Goal: Transaction & Acquisition: Purchase product/service

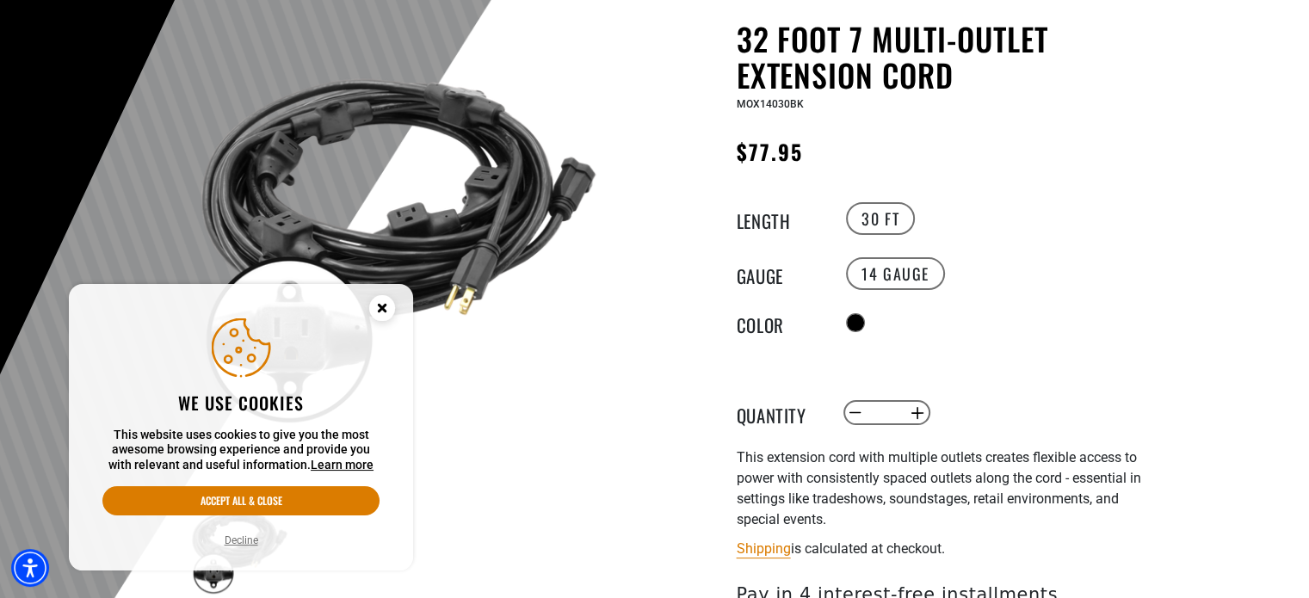
scroll to position [166, 0]
click at [382, 308] on icon "Close this option" at bounding box center [382, 308] width 6 height 6
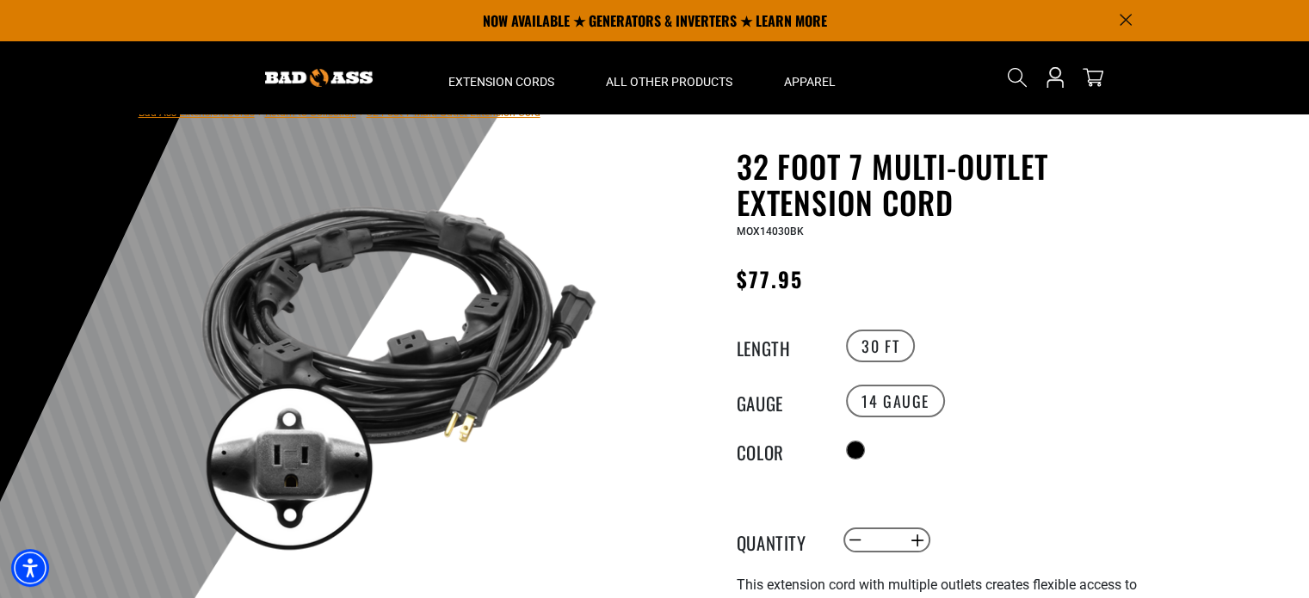
scroll to position [74, 0]
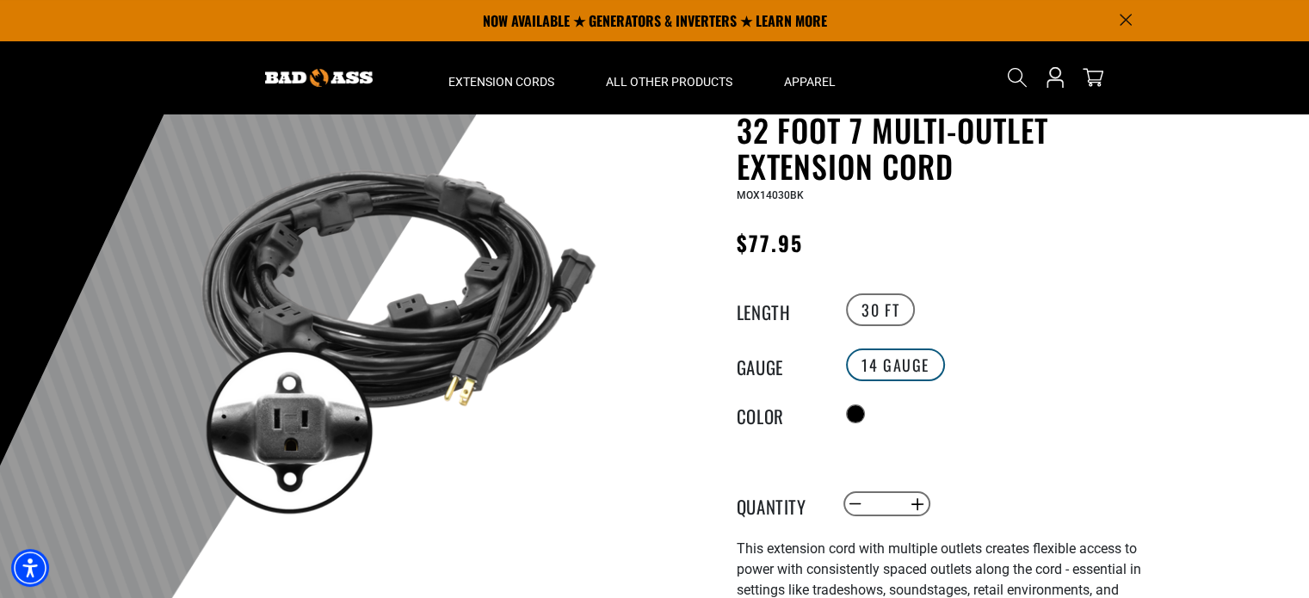
click at [898, 367] on label "14 Gauge" at bounding box center [895, 365] width 99 height 33
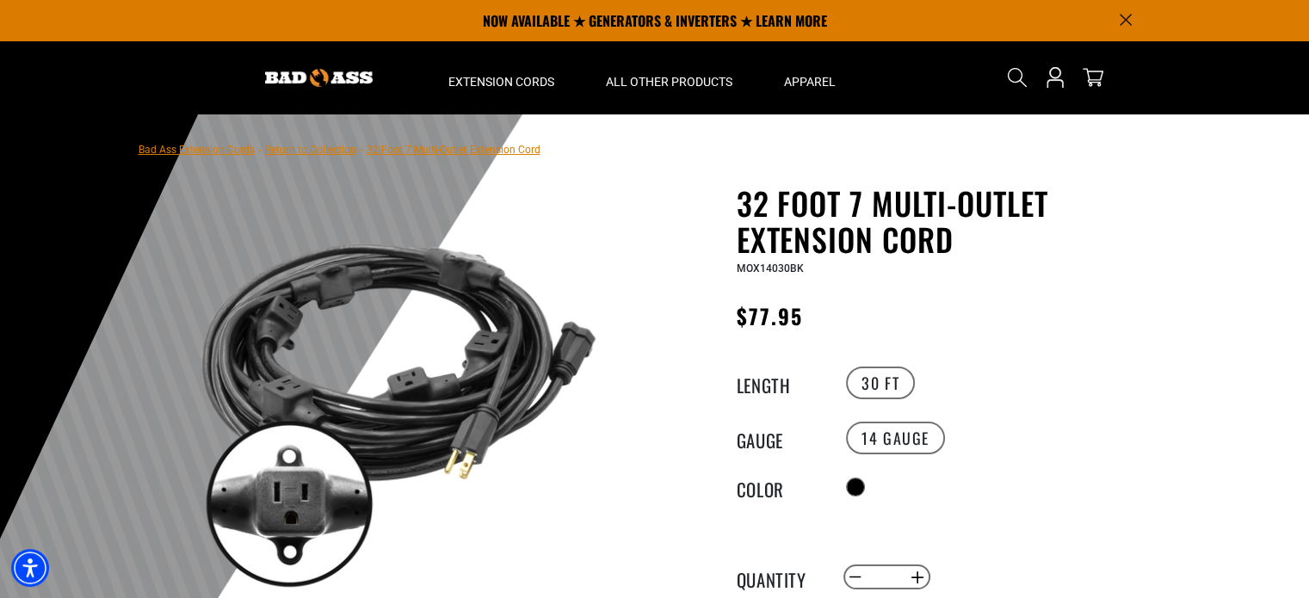
scroll to position [0, 0]
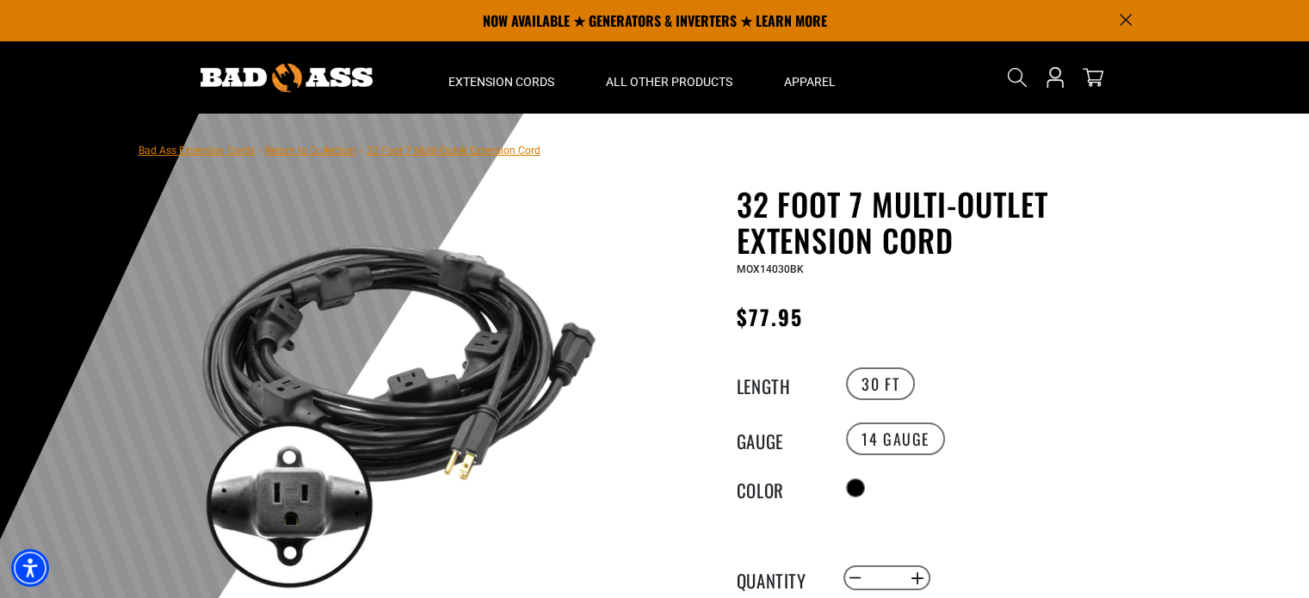
click at [308, 152] on link "Return to Collection" at bounding box center [310, 151] width 91 height 12
click at [243, 81] on img at bounding box center [287, 78] width 172 height 28
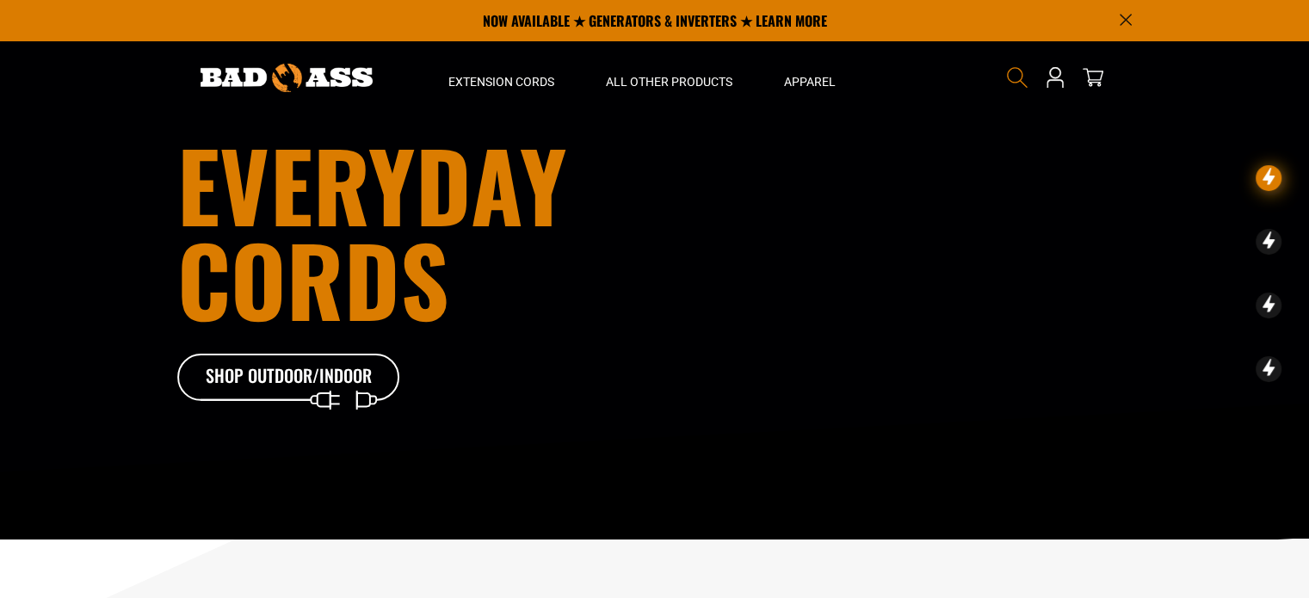
click at [1022, 71] on icon "Search" at bounding box center [1017, 77] width 22 height 22
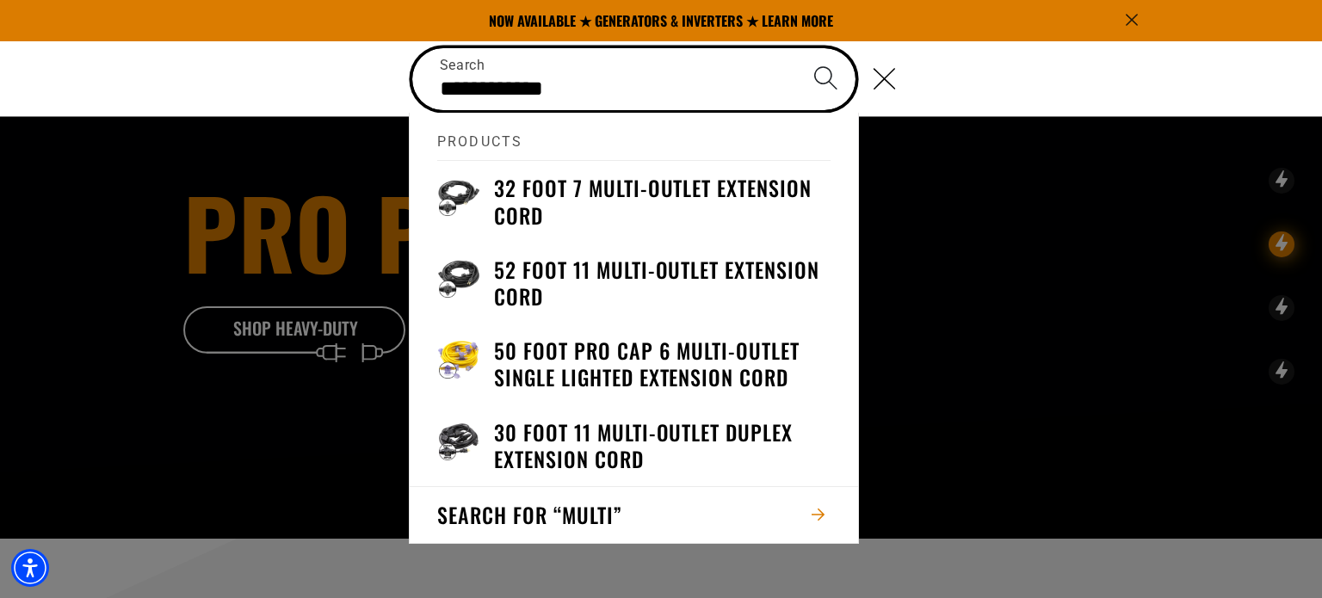
type input "**********"
click at [795, 48] on button "Search" at bounding box center [825, 78] width 60 height 60
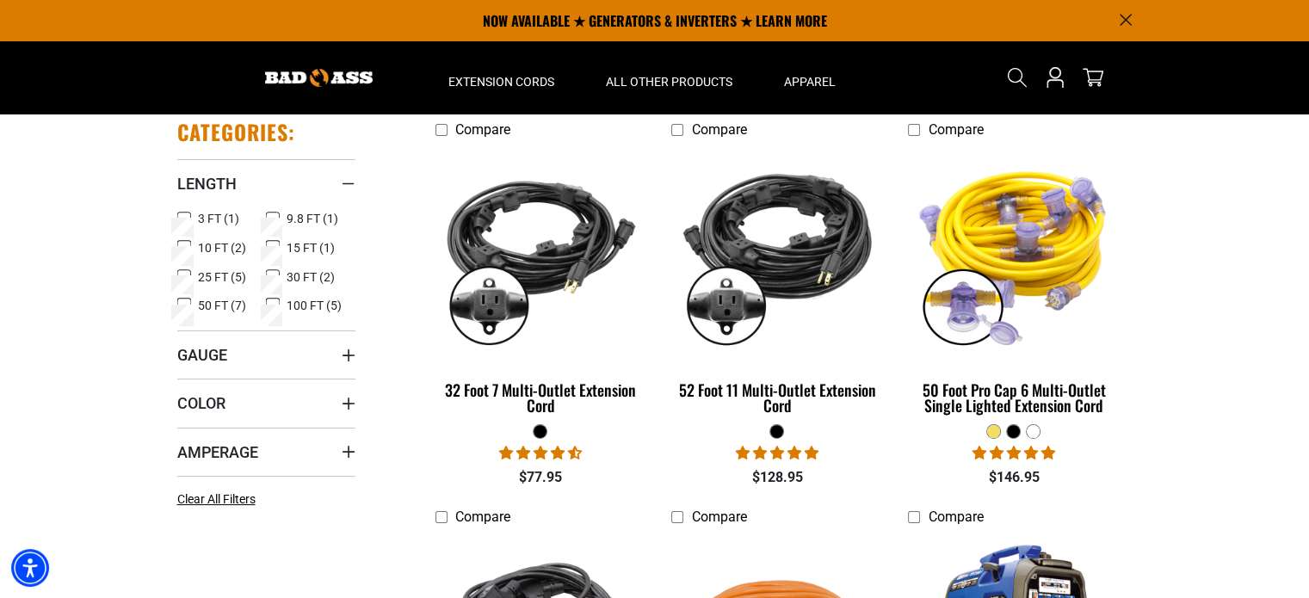
scroll to position [188, 0]
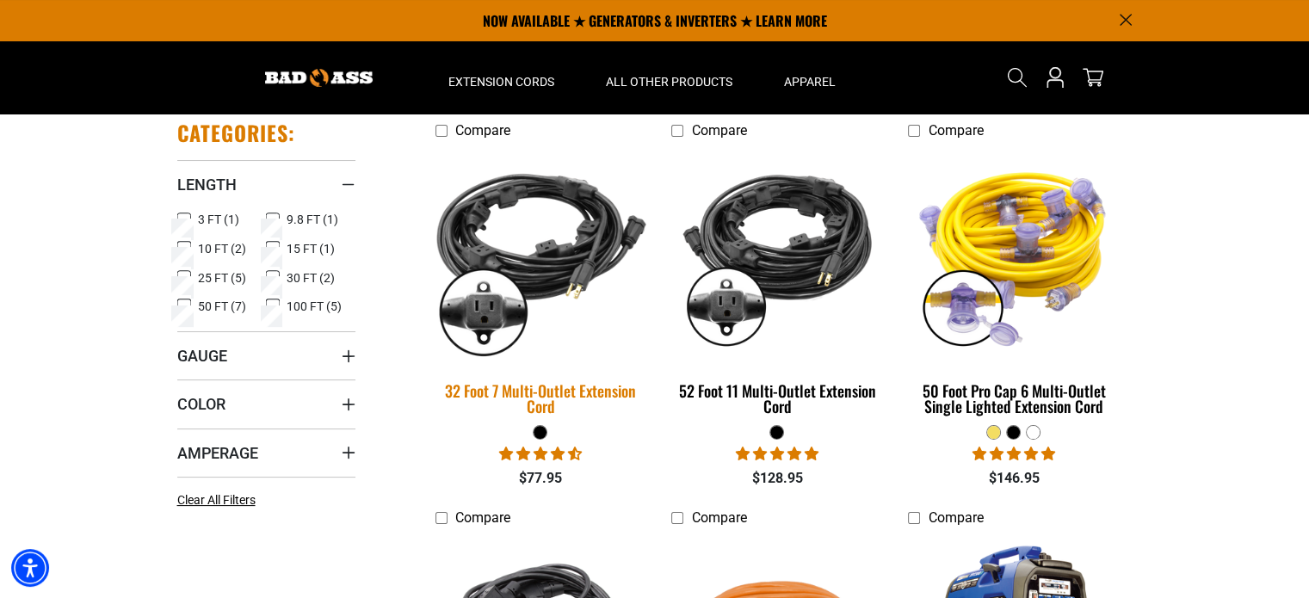
click at [553, 269] on img at bounding box center [540, 255] width 241 height 220
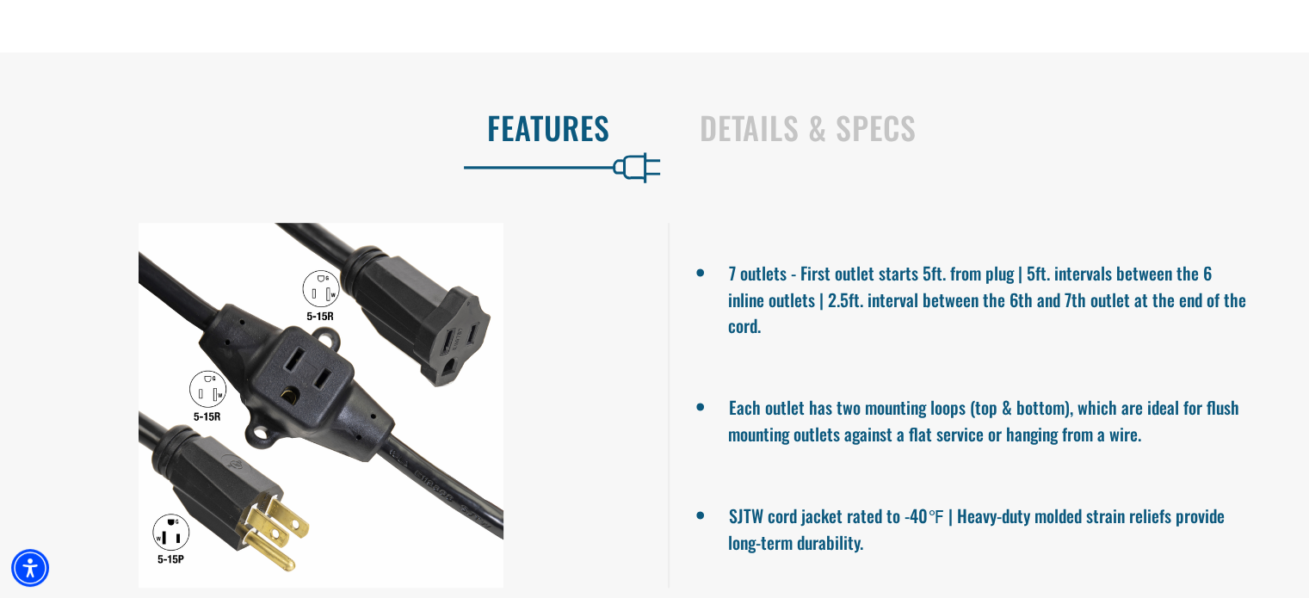
scroll to position [980, 0]
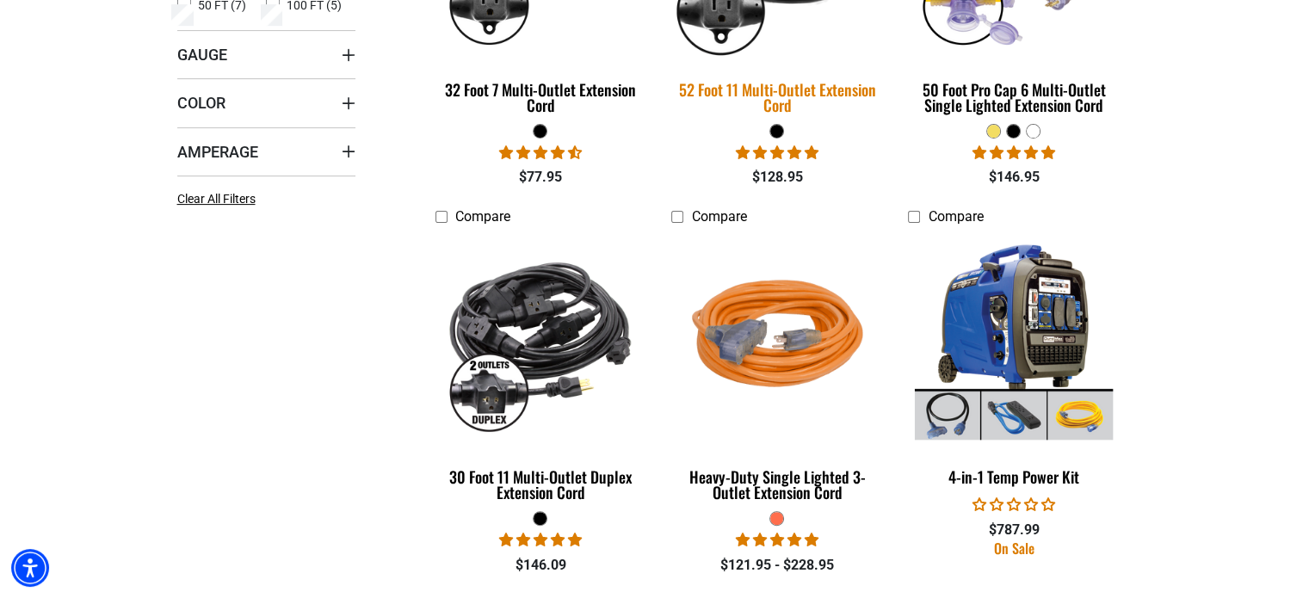
scroll to position [538, 0]
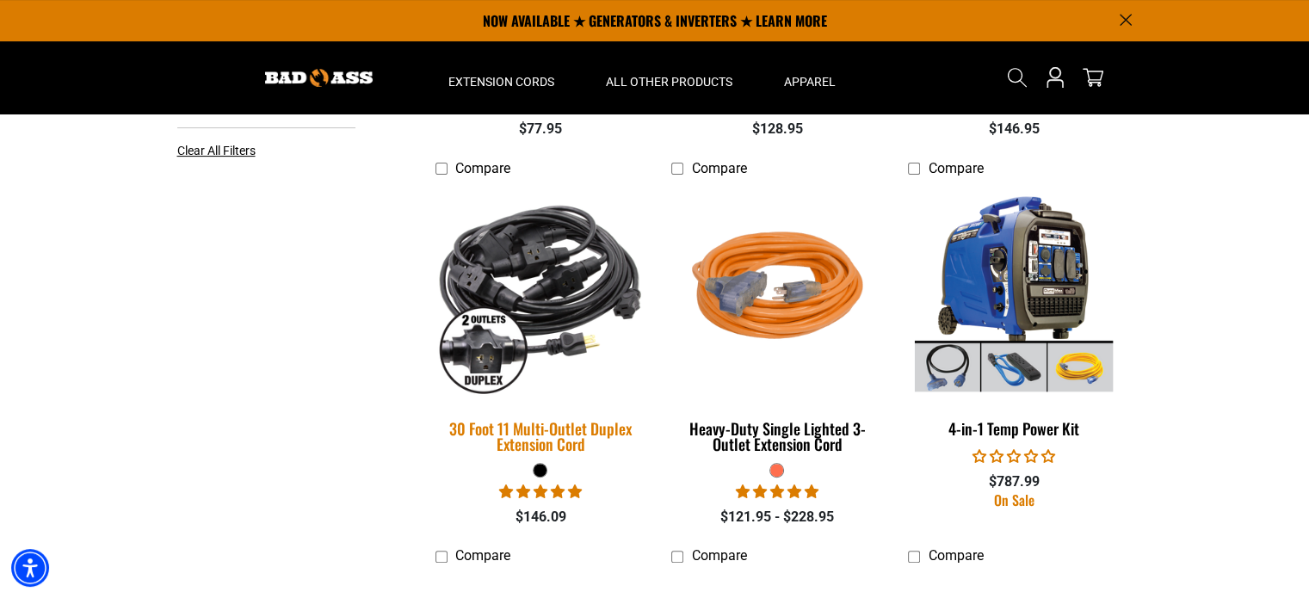
click at [556, 257] on img at bounding box center [540, 292] width 241 height 220
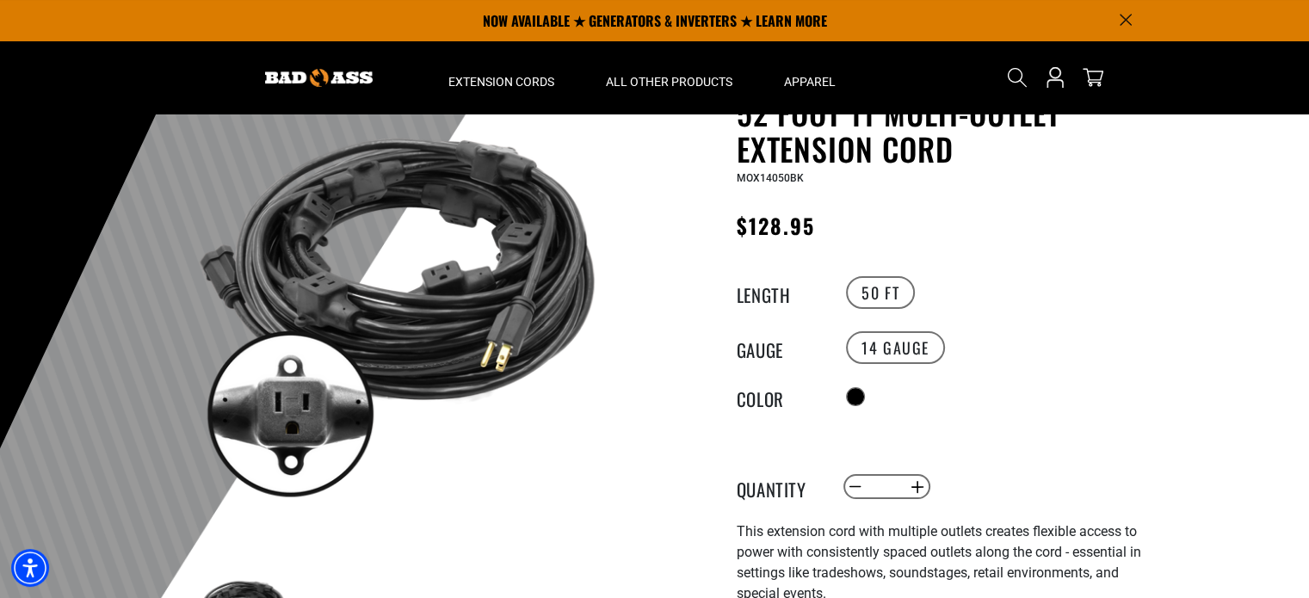
scroll to position [85, 0]
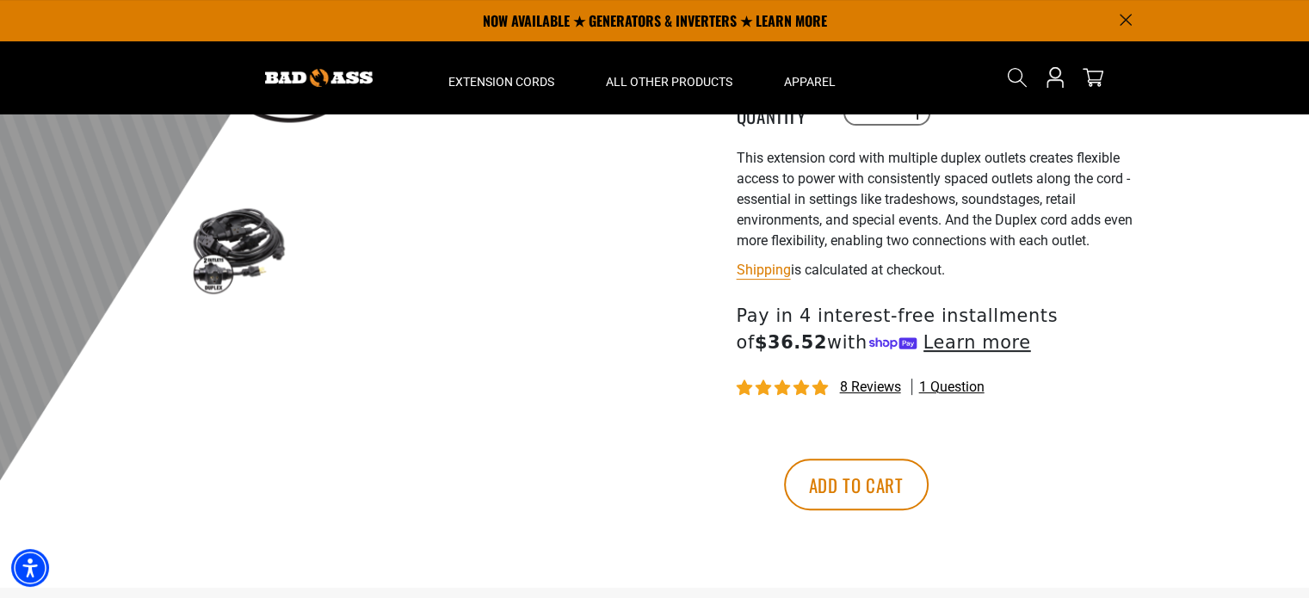
scroll to position [464, 0]
click at [929, 468] on button "Add to cart" at bounding box center [856, 486] width 145 height 52
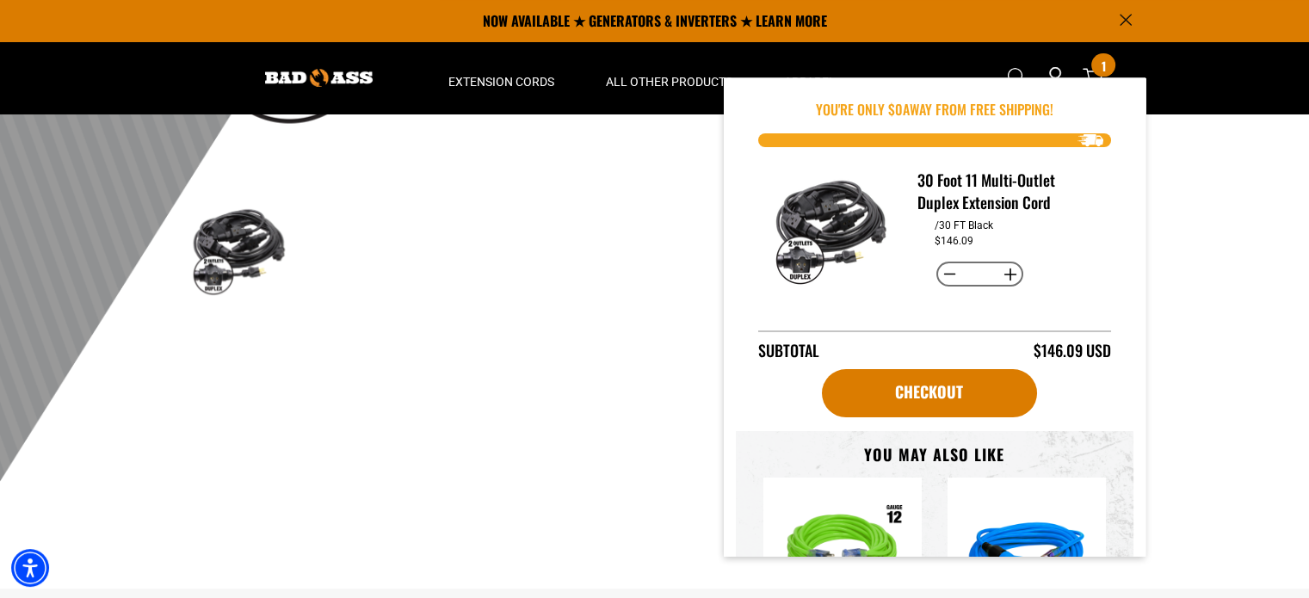
click at [1007, 272] on button "Increase quantity for 30 Foot 11 Multi-Outlet Duplex Extension Cord" at bounding box center [1010, 274] width 27 height 29
type input "*"
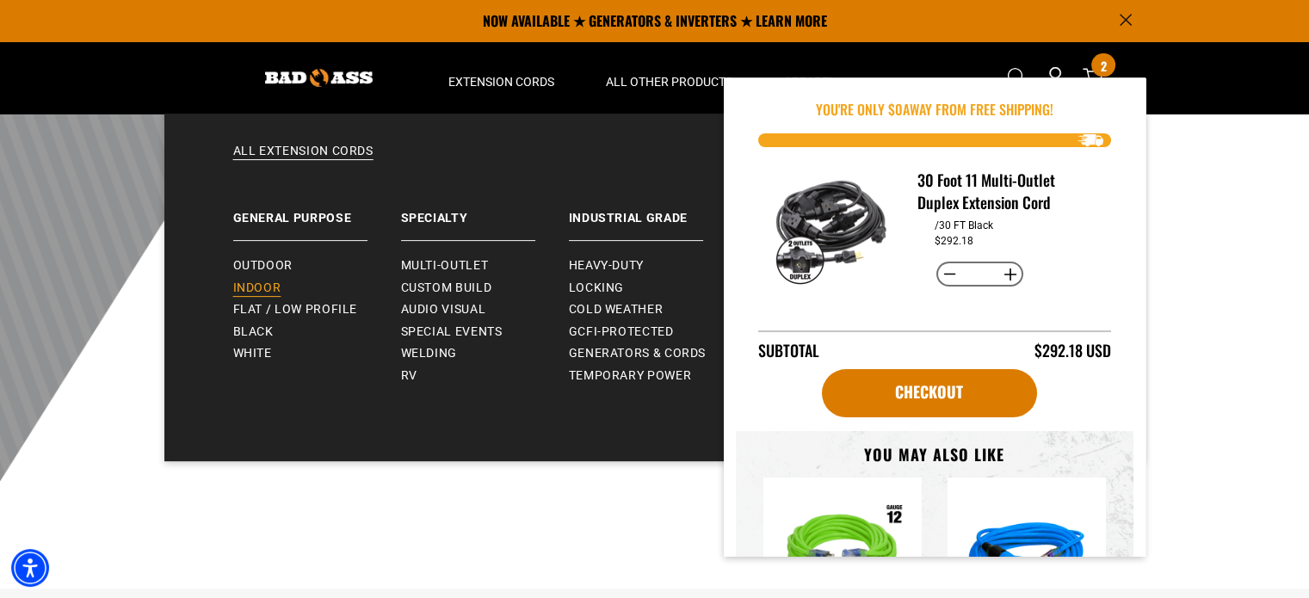
click at [250, 281] on span "Indoor" at bounding box center [257, 288] width 48 height 15
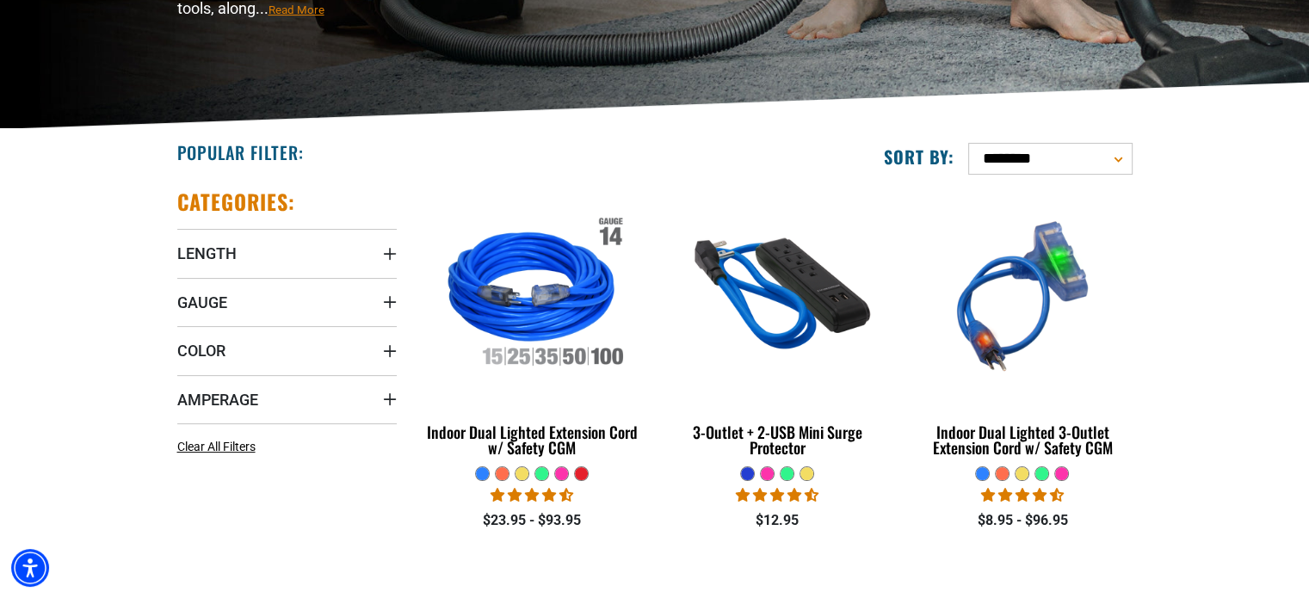
scroll to position [308, 0]
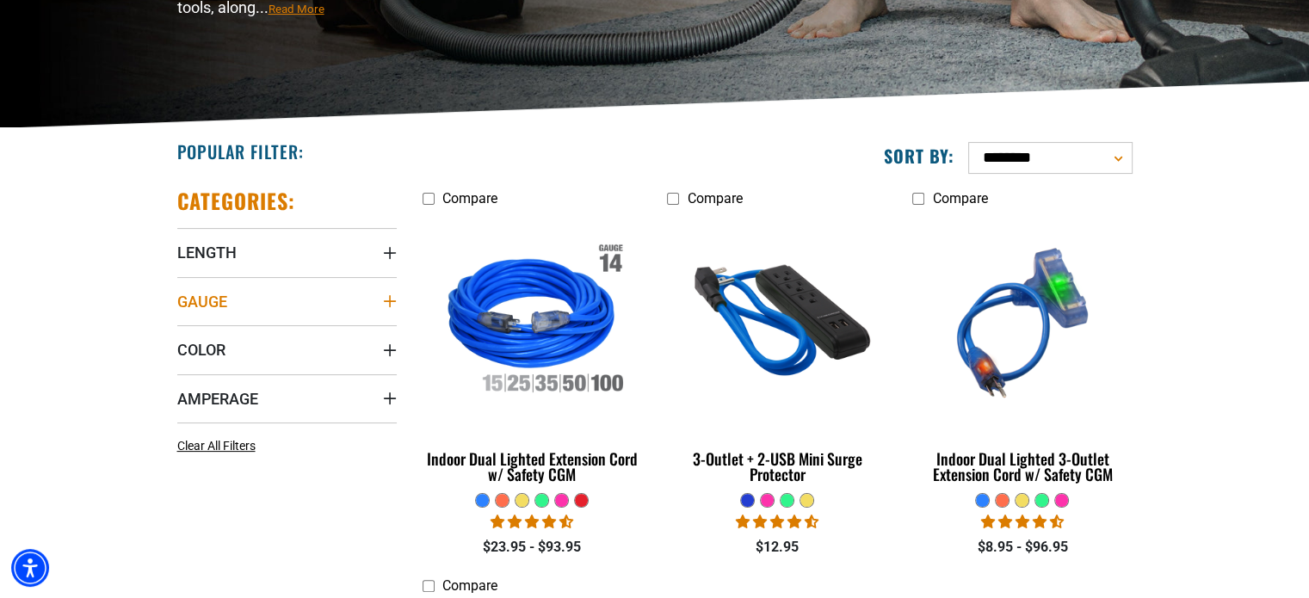
click at [364, 294] on summary "Gauge" at bounding box center [286, 301] width 219 height 48
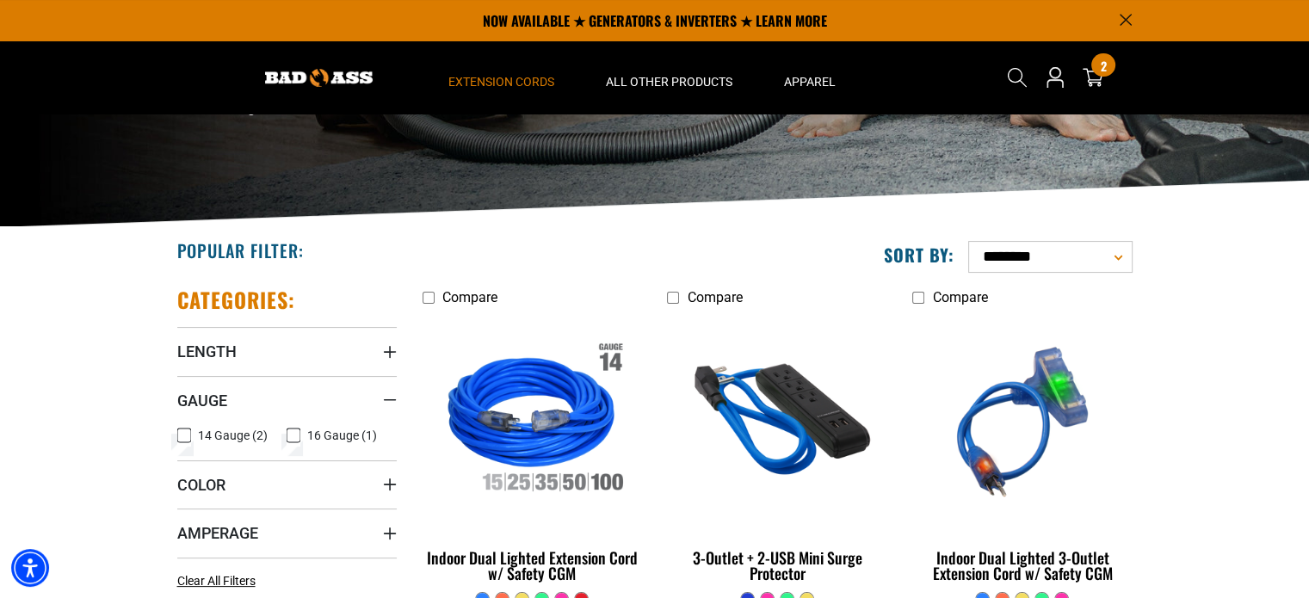
scroll to position [205, 0]
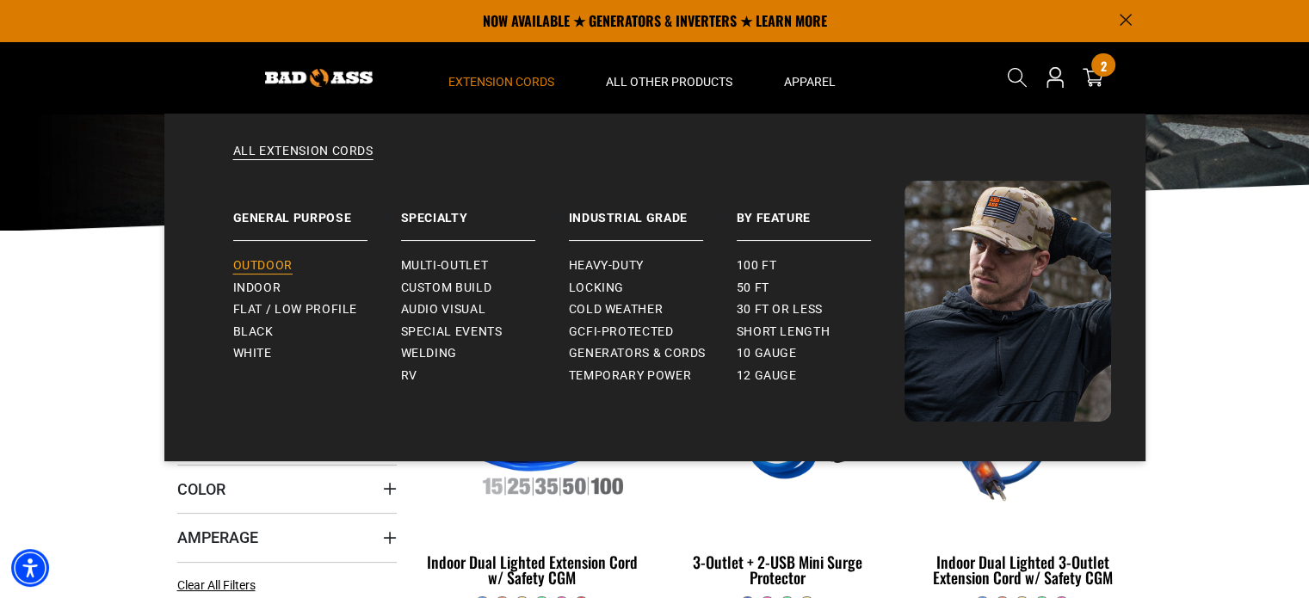
click at [271, 259] on span "Outdoor" at bounding box center [262, 265] width 59 height 15
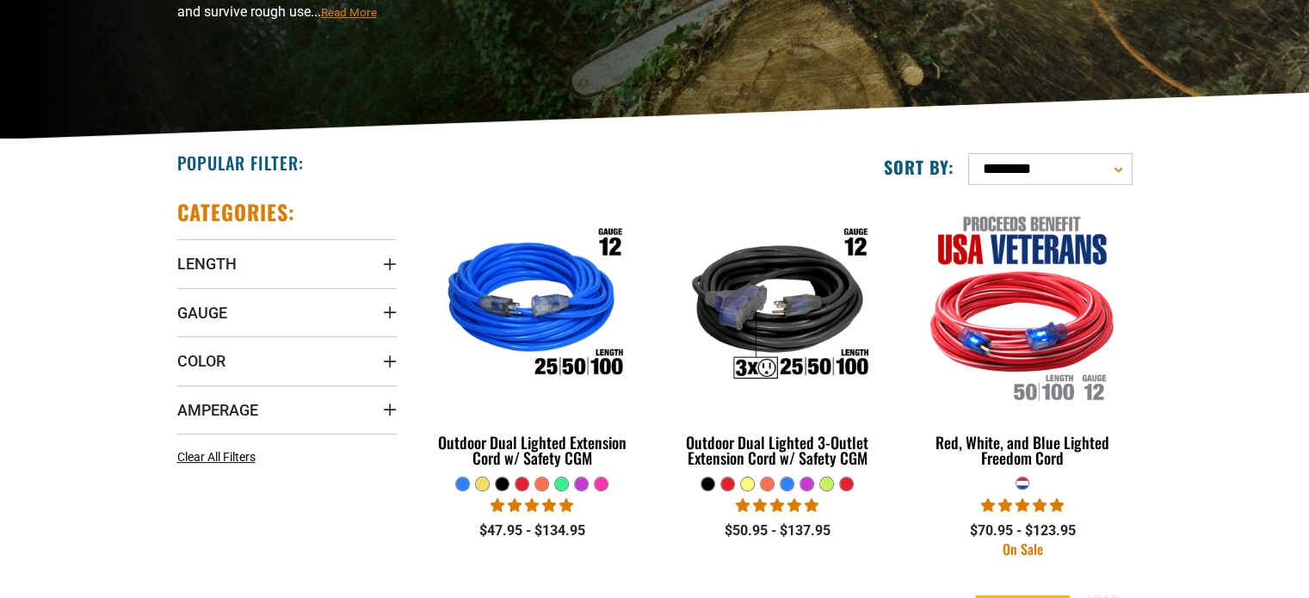
scroll to position [298, 0]
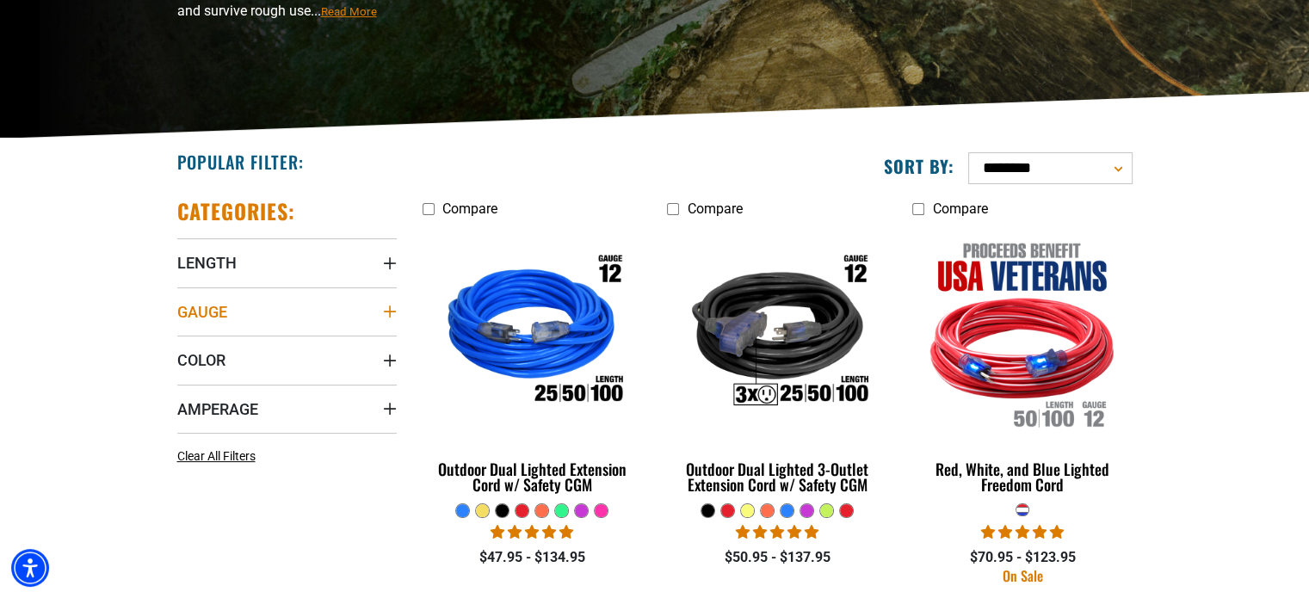
click at [384, 301] on summary "Gauge" at bounding box center [286, 311] width 219 height 48
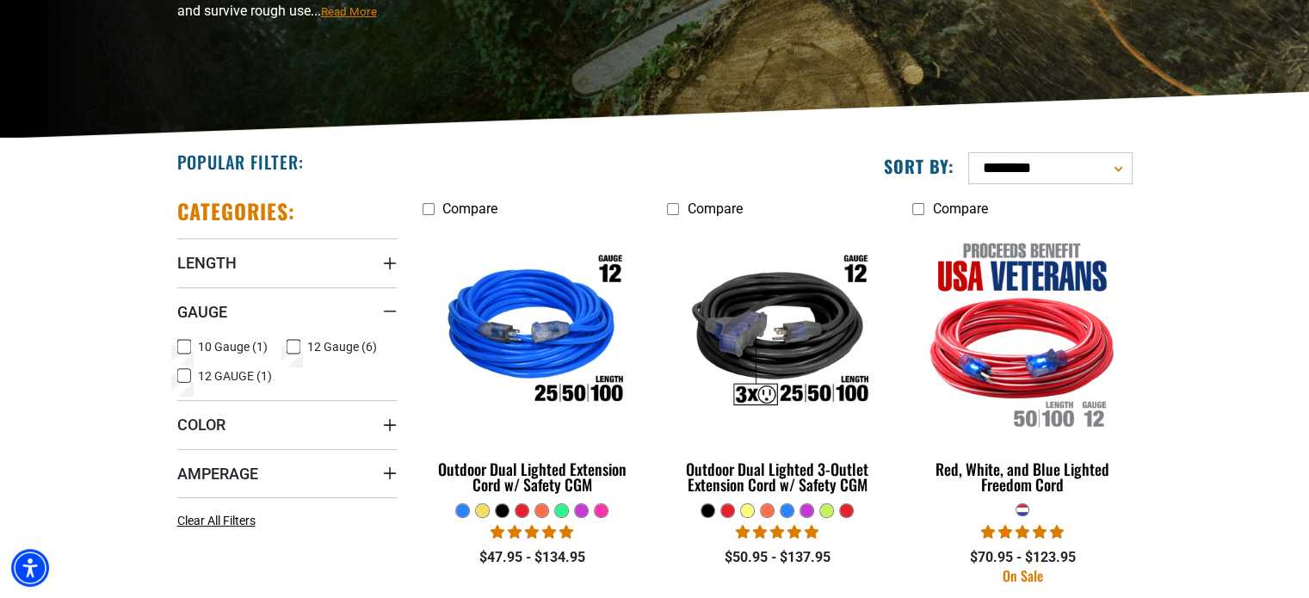
click at [189, 371] on icon at bounding box center [184, 376] width 14 height 22
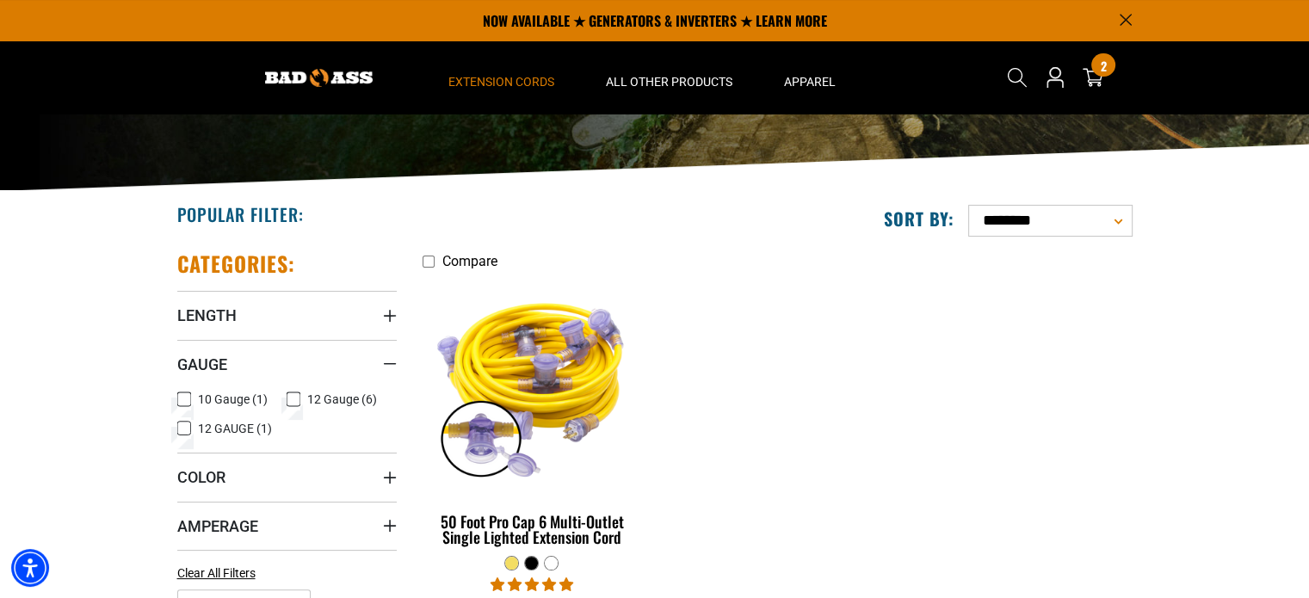
scroll to position [244, 0]
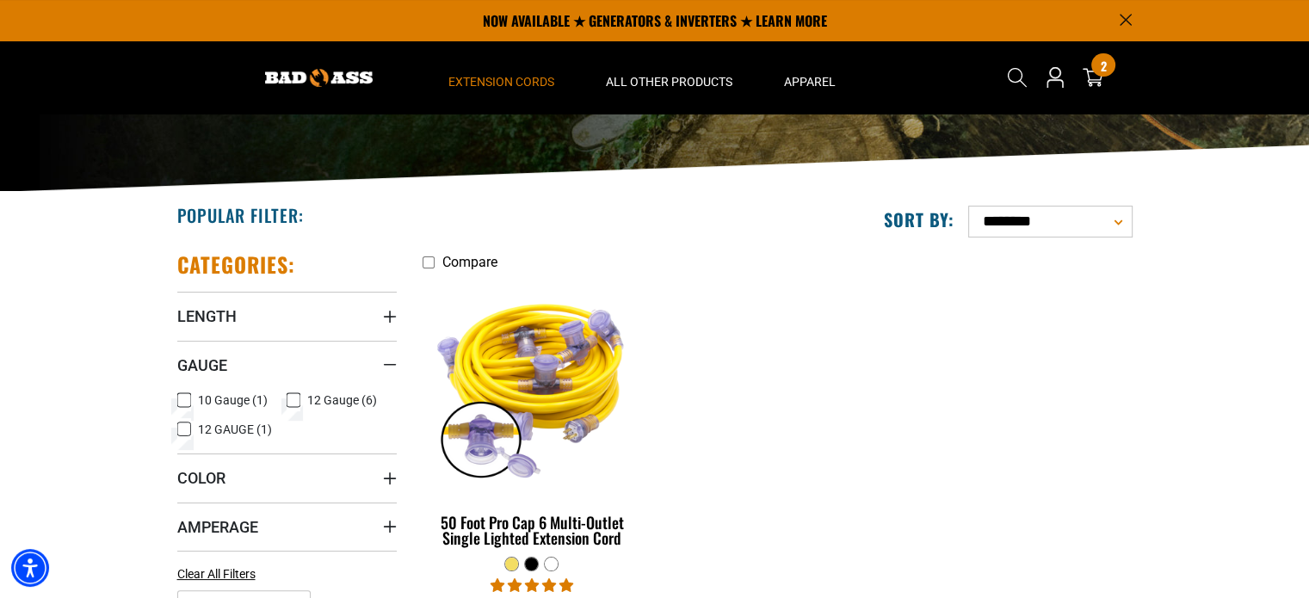
click at [292, 398] on icon at bounding box center [294, 400] width 14 height 22
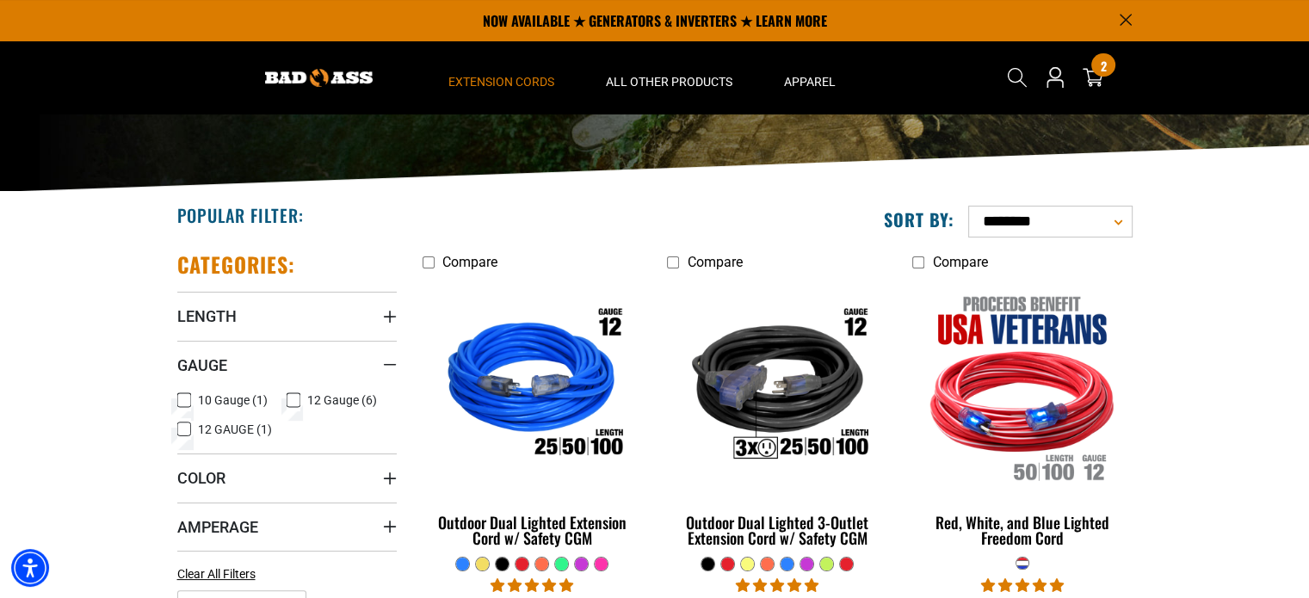
click at [188, 428] on icon at bounding box center [184, 429] width 10 height 9
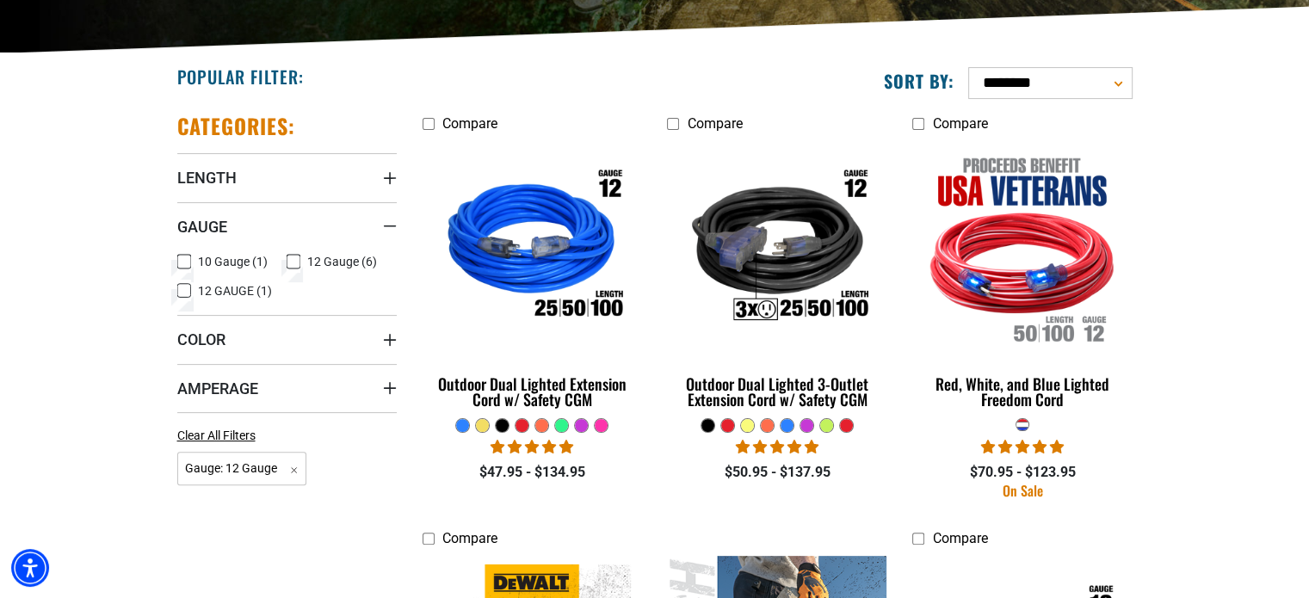
scroll to position [386, 0]
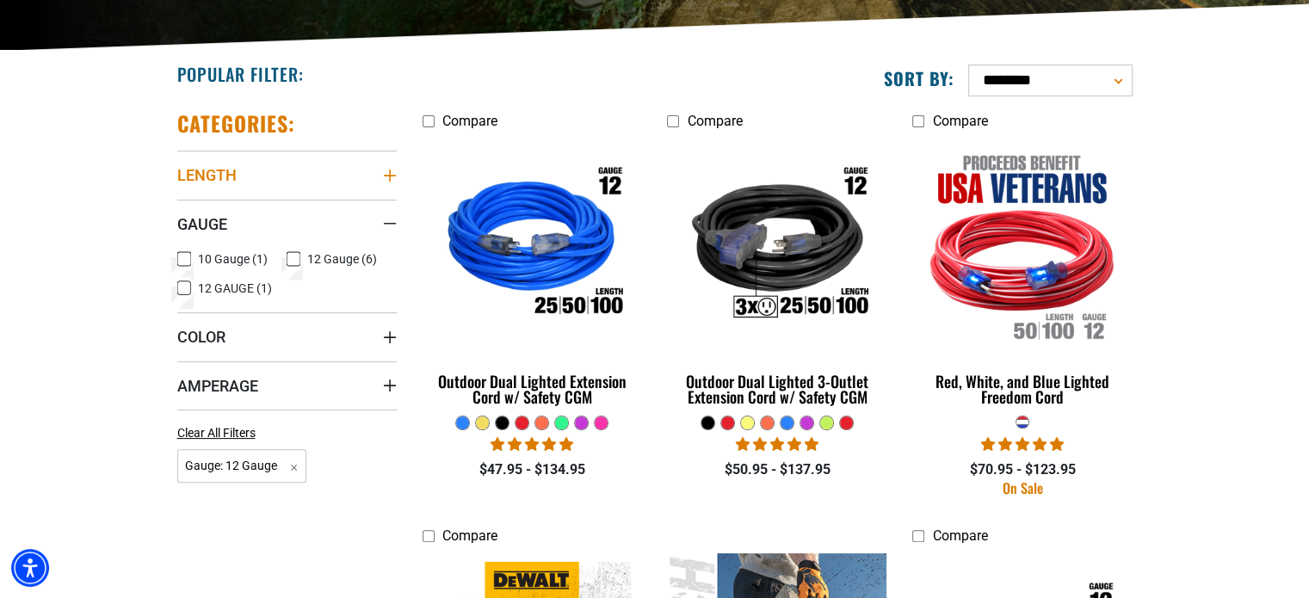
click at [355, 170] on summary "Length" at bounding box center [286, 175] width 219 height 48
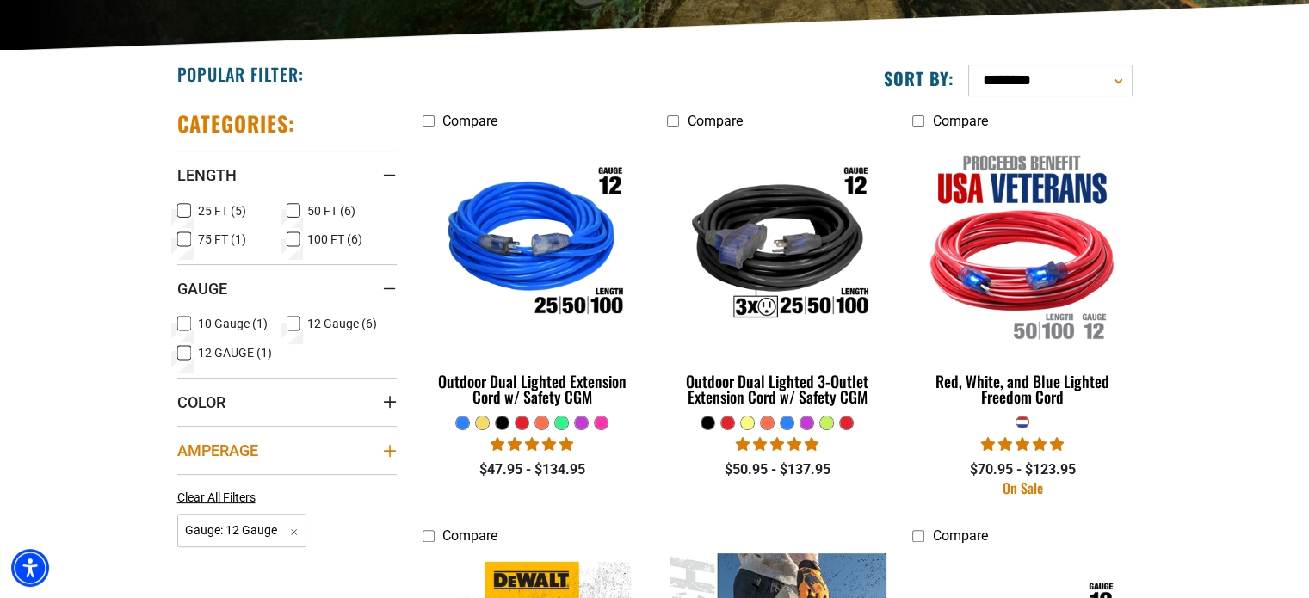
click at [368, 451] on summary "Amperage" at bounding box center [286, 450] width 219 height 48
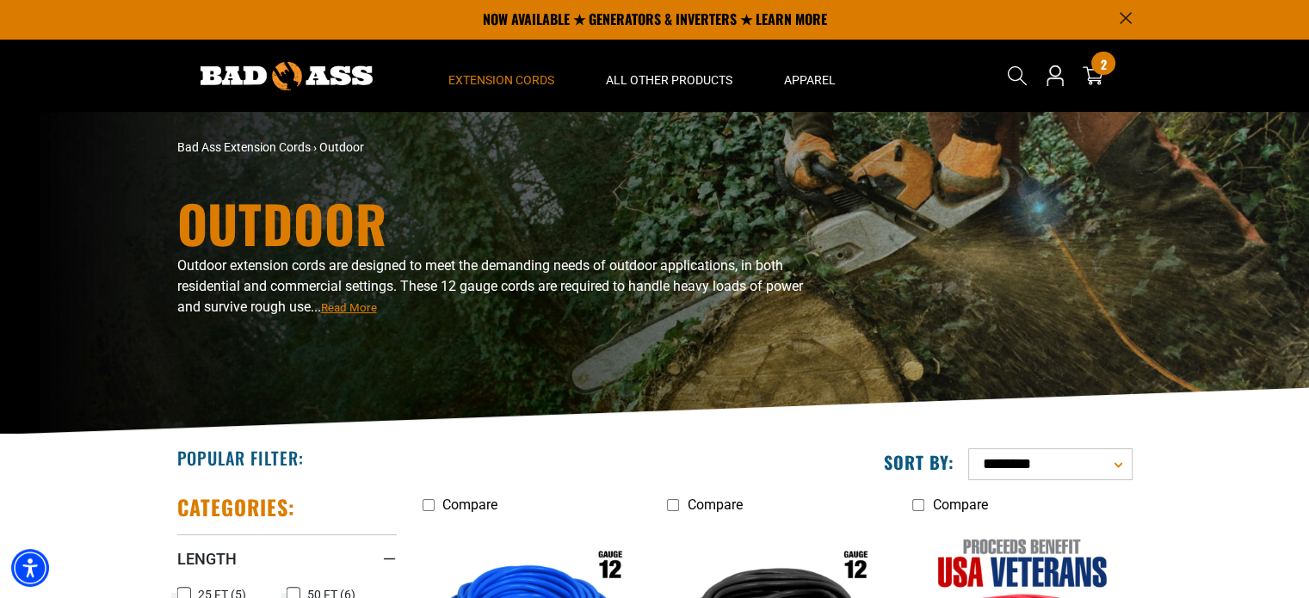
scroll to position [0, 0]
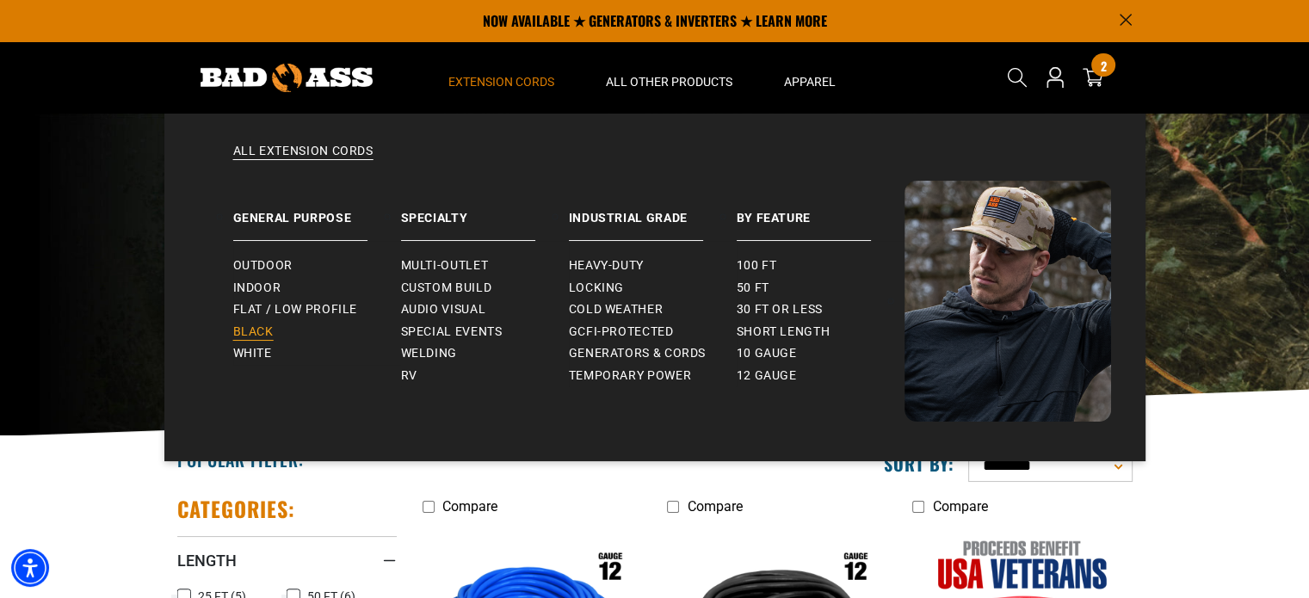
click at [250, 329] on span "Black" at bounding box center [253, 331] width 40 height 15
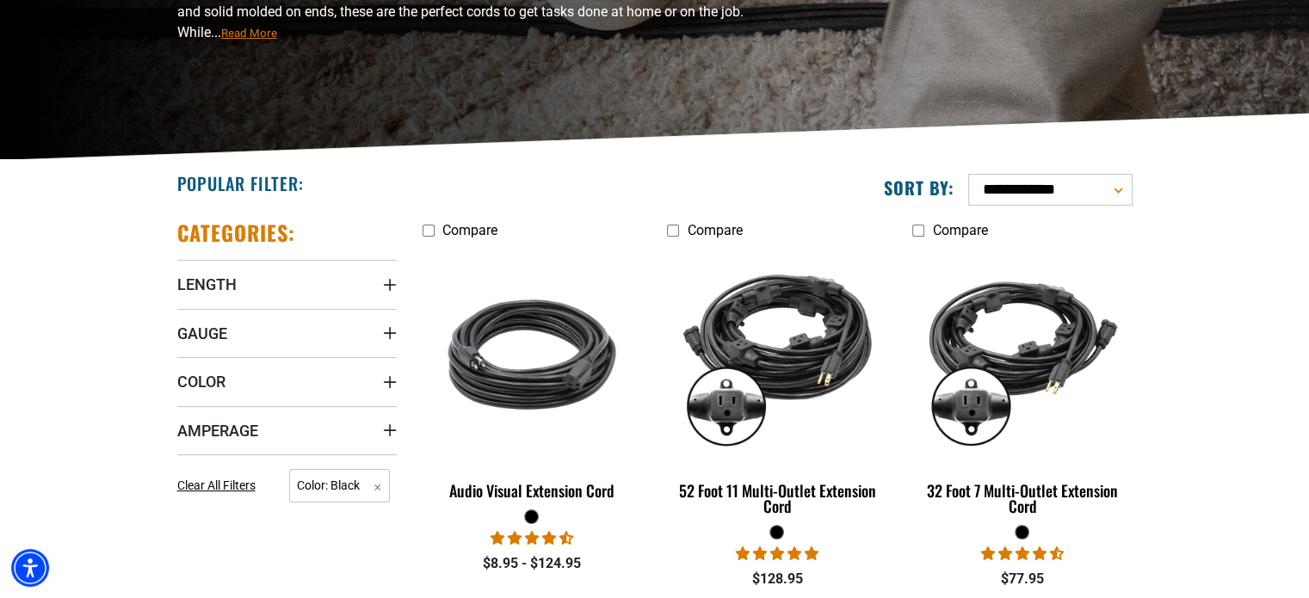
scroll to position [282, 0]
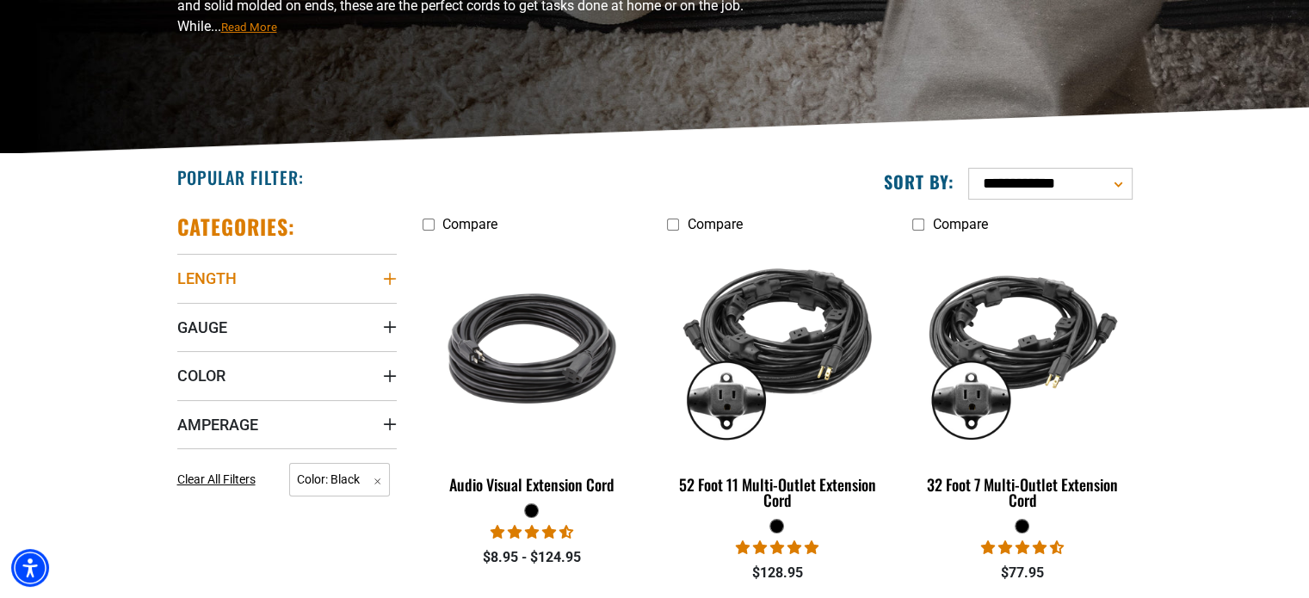
click at [395, 280] on icon "Length" at bounding box center [390, 279] width 14 height 14
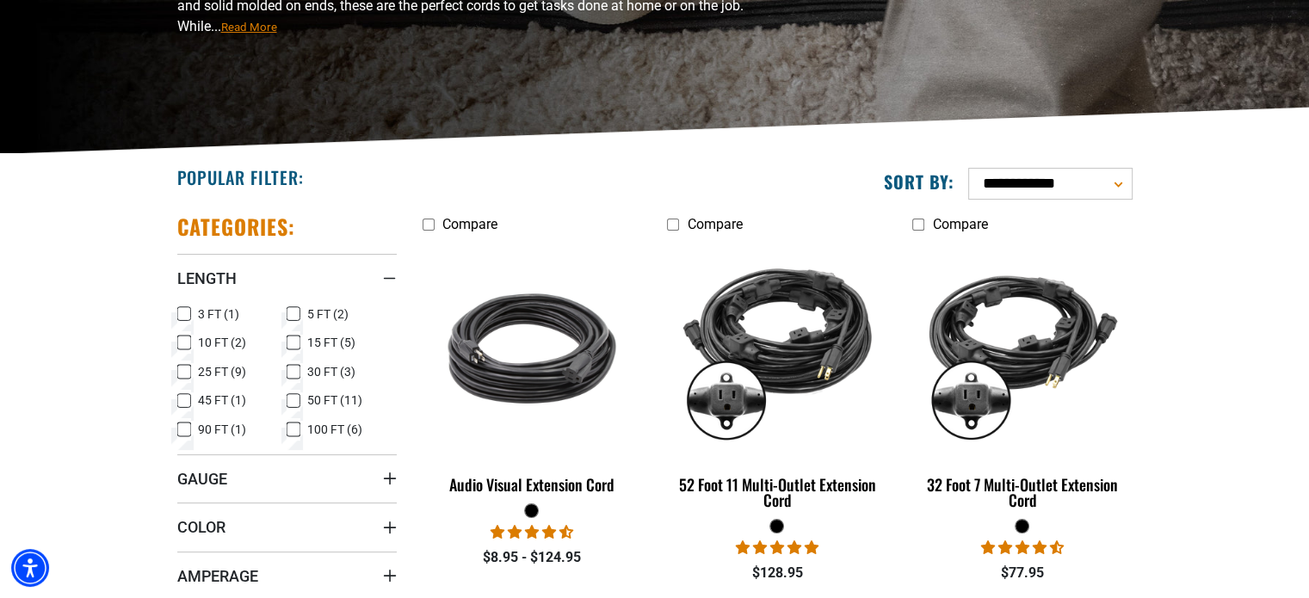
click at [177, 343] on rect at bounding box center [184, 343] width 14 height 14
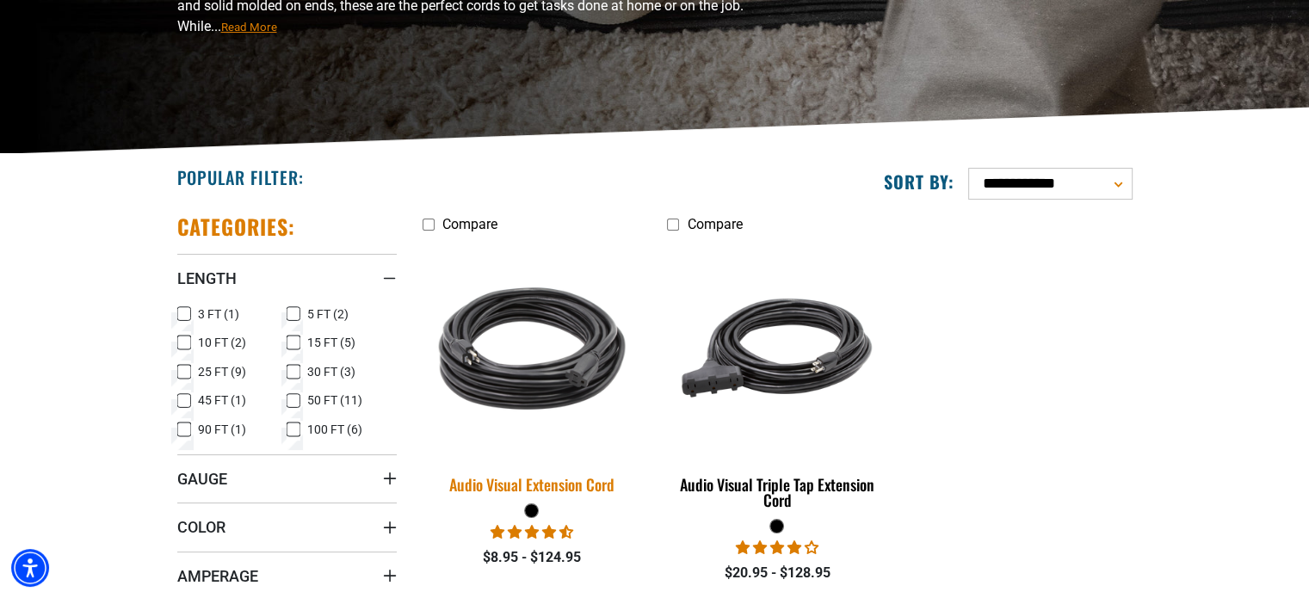
click at [532, 352] on img at bounding box center [531, 348] width 241 height 220
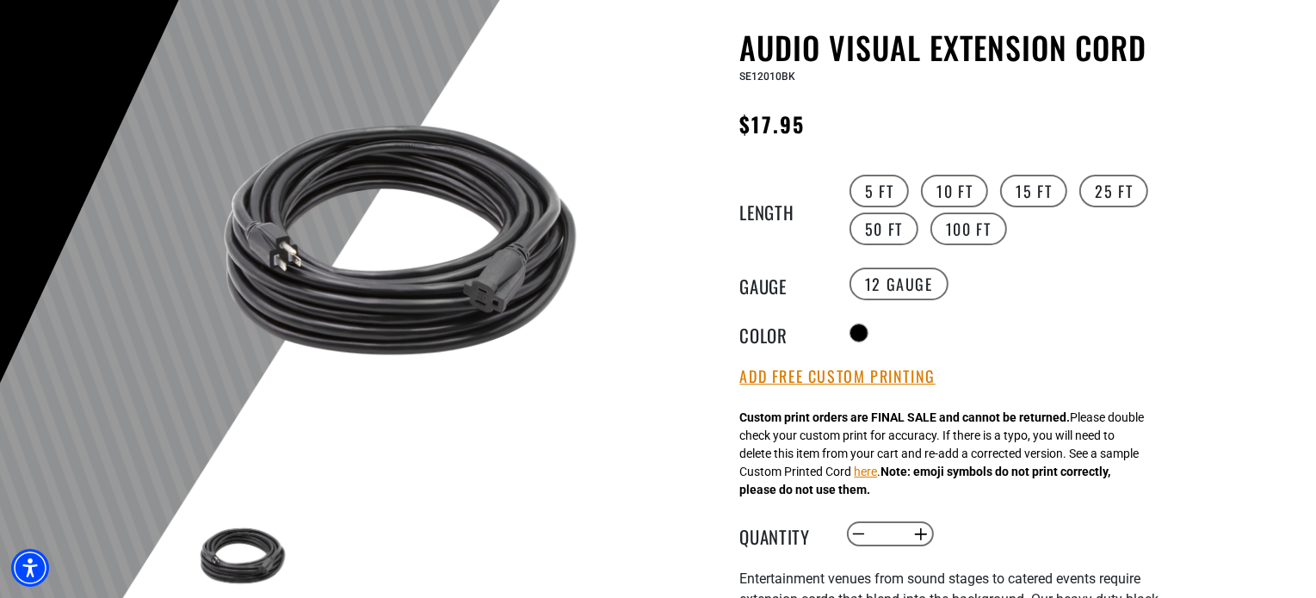
scroll to position [158, 0]
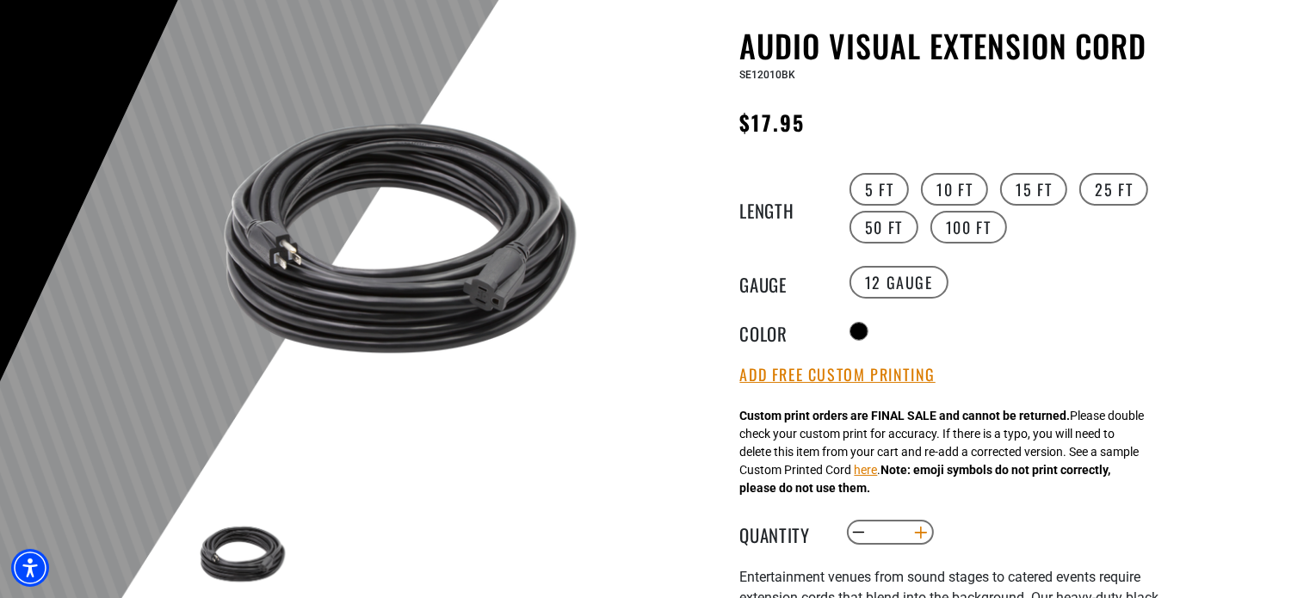
click at [924, 530] on button "Increase quantity for Audio Visual Extension Cord" at bounding box center [920, 532] width 27 height 29
type input "*"
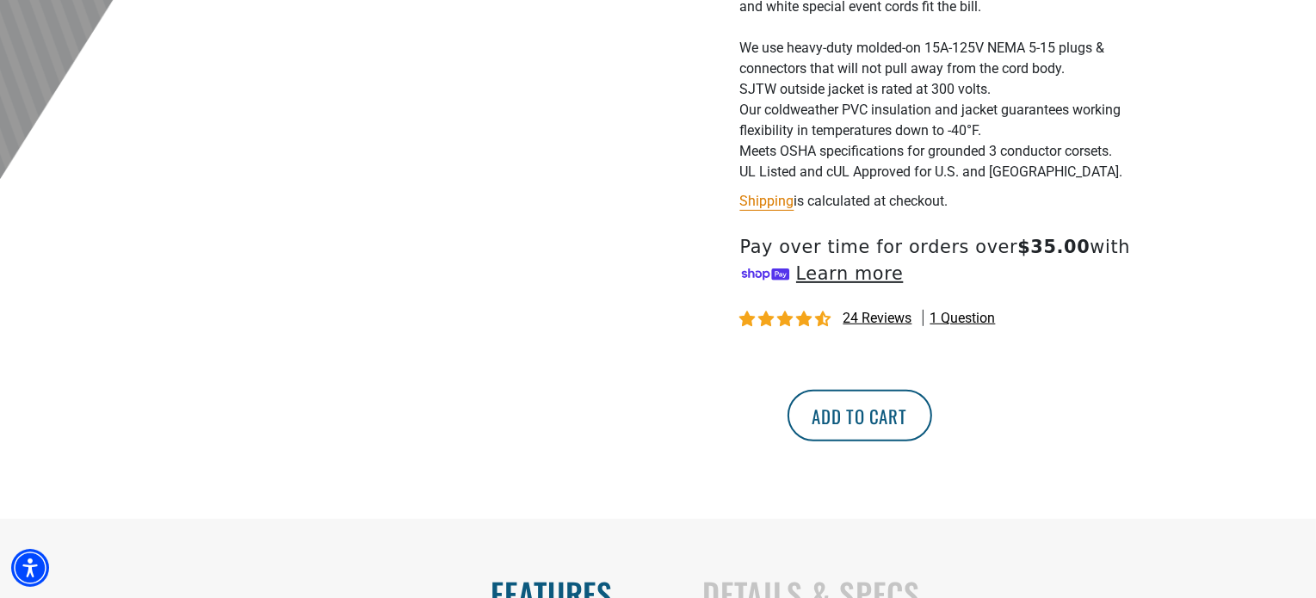
scroll to position [771, 0]
click at [932, 426] on button "Add to cart" at bounding box center [859, 415] width 145 height 52
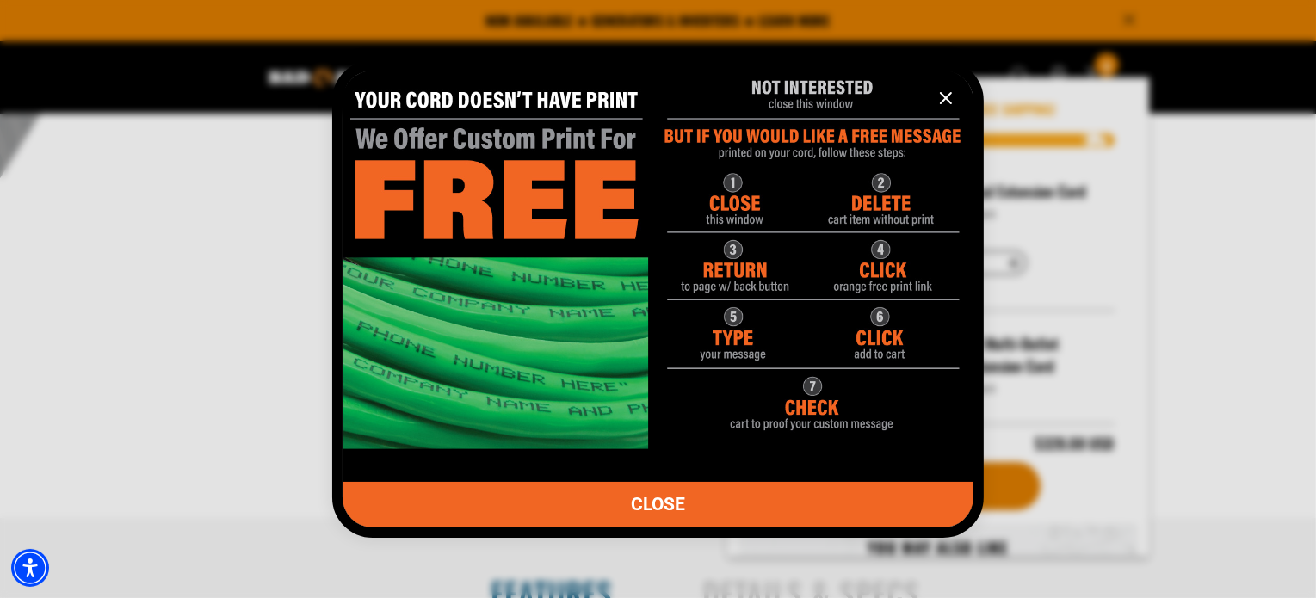
click at [947, 104] on icon "information" at bounding box center [945, 98] width 21 height 21
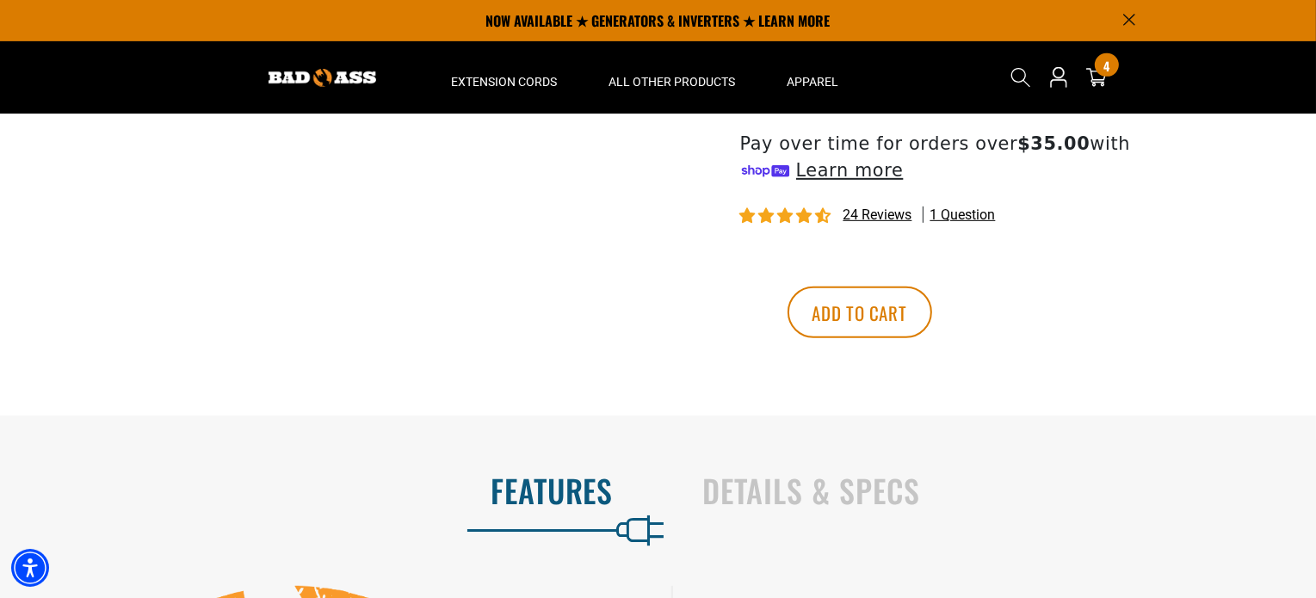
scroll to position [873, 0]
click at [775, 488] on h2 "Details & Specs" at bounding box center [991, 491] width 577 height 36
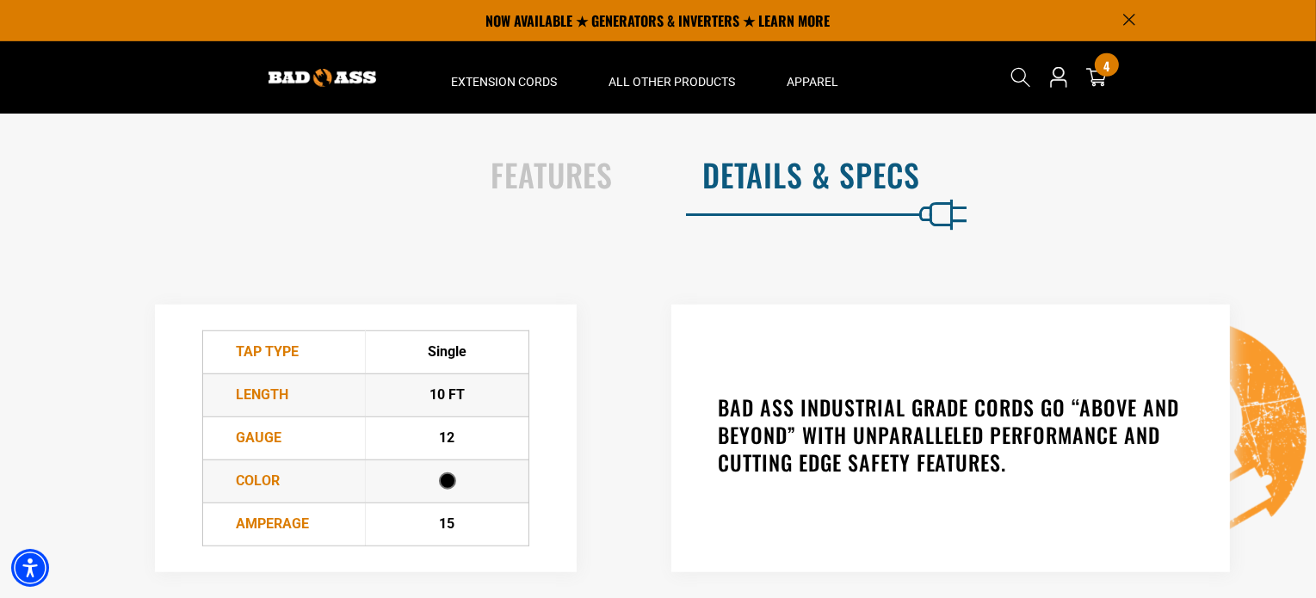
scroll to position [1189, 0]
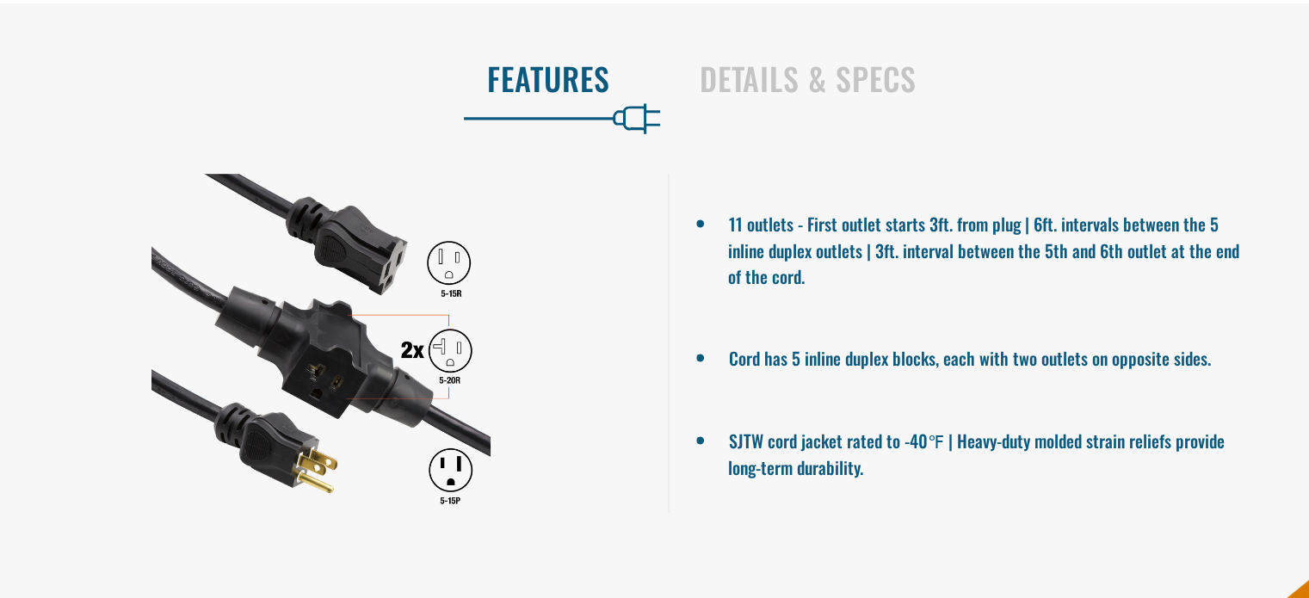
scroll to position [1050, 0]
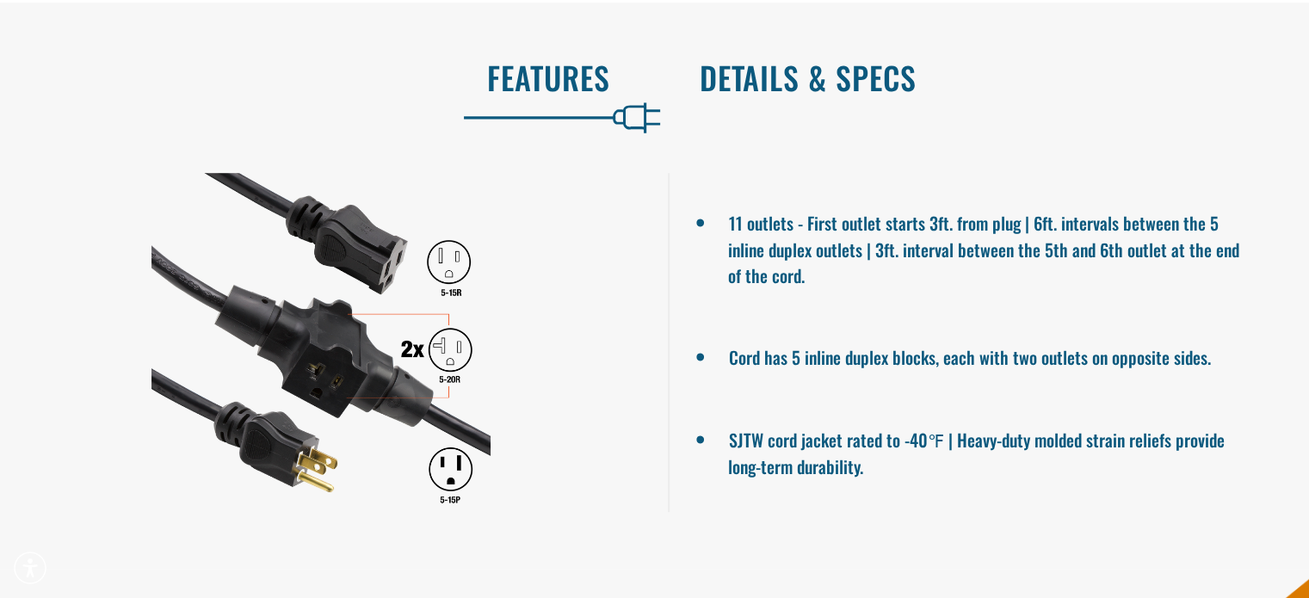
click at [826, 87] on h2 "Details & Specs" at bounding box center [987, 77] width 574 height 36
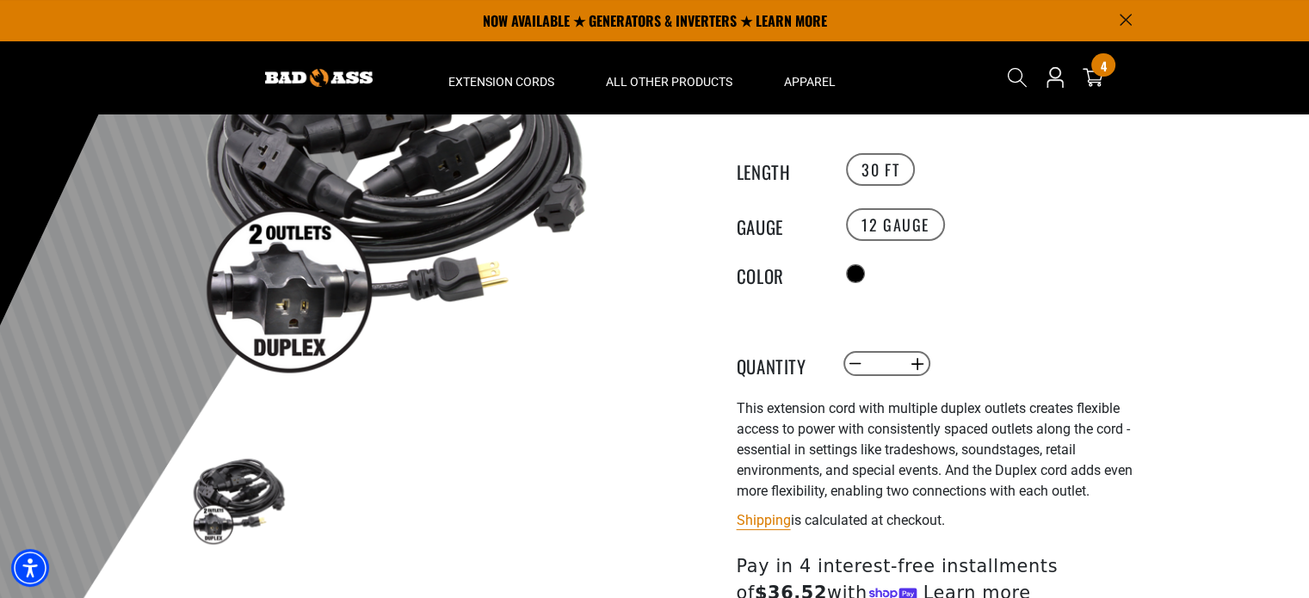
scroll to position [0, 0]
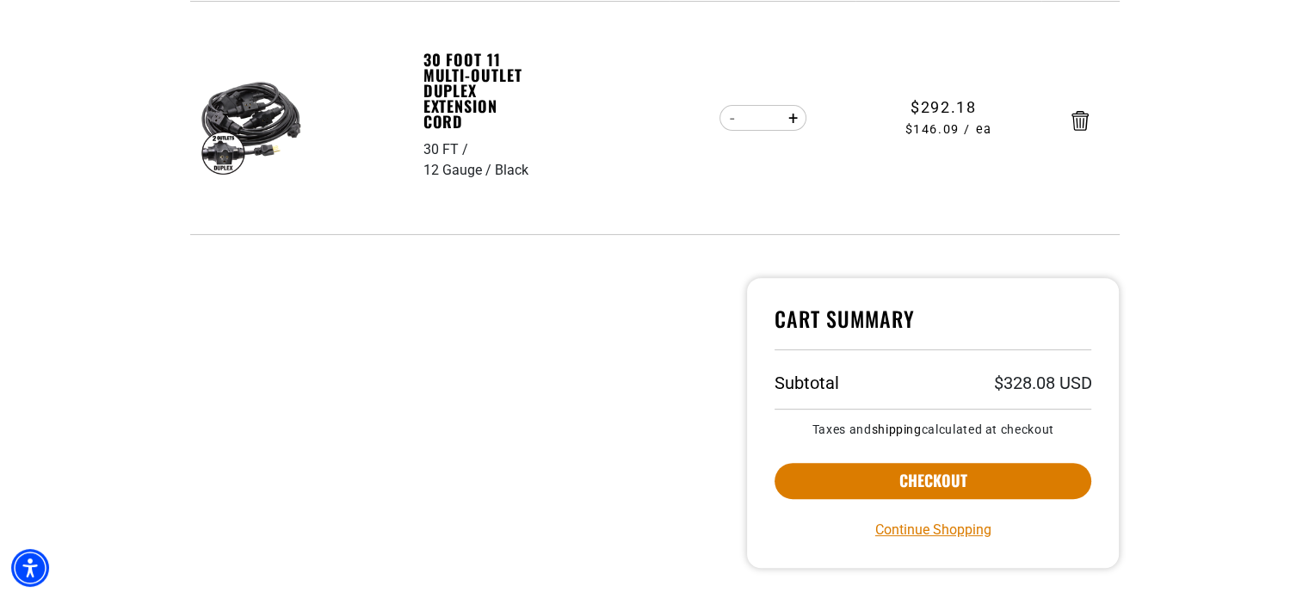
scroll to position [583, 0]
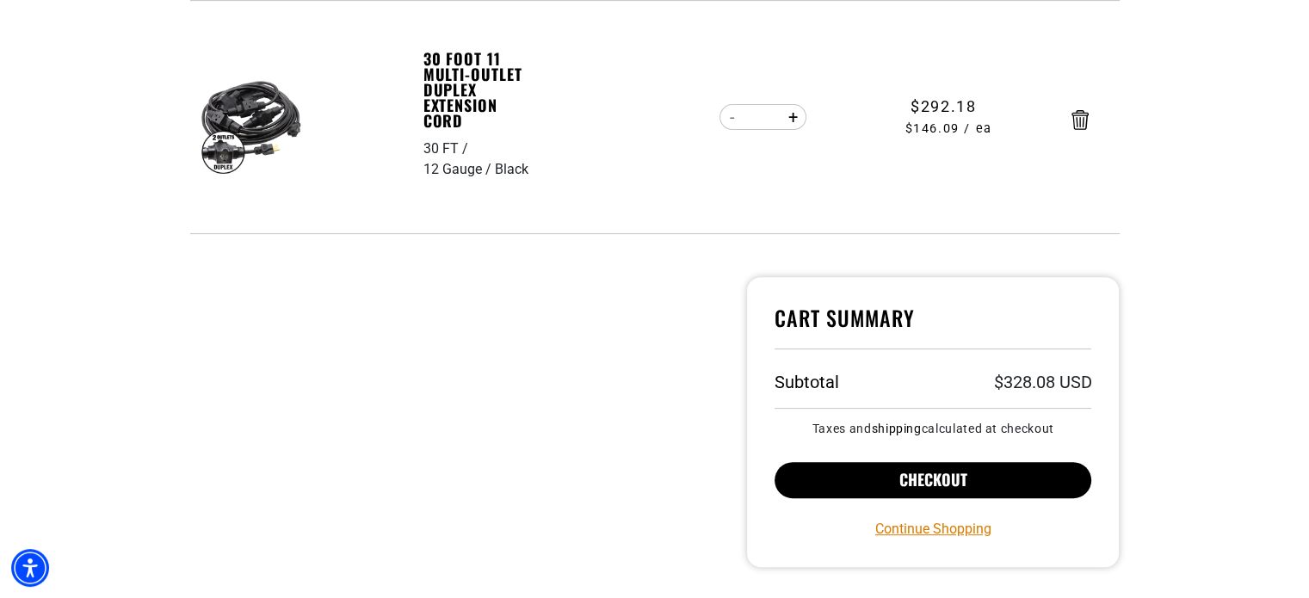
click at [874, 493] on button "Checkout" at bounding box center [934, 480] width 318 height 36
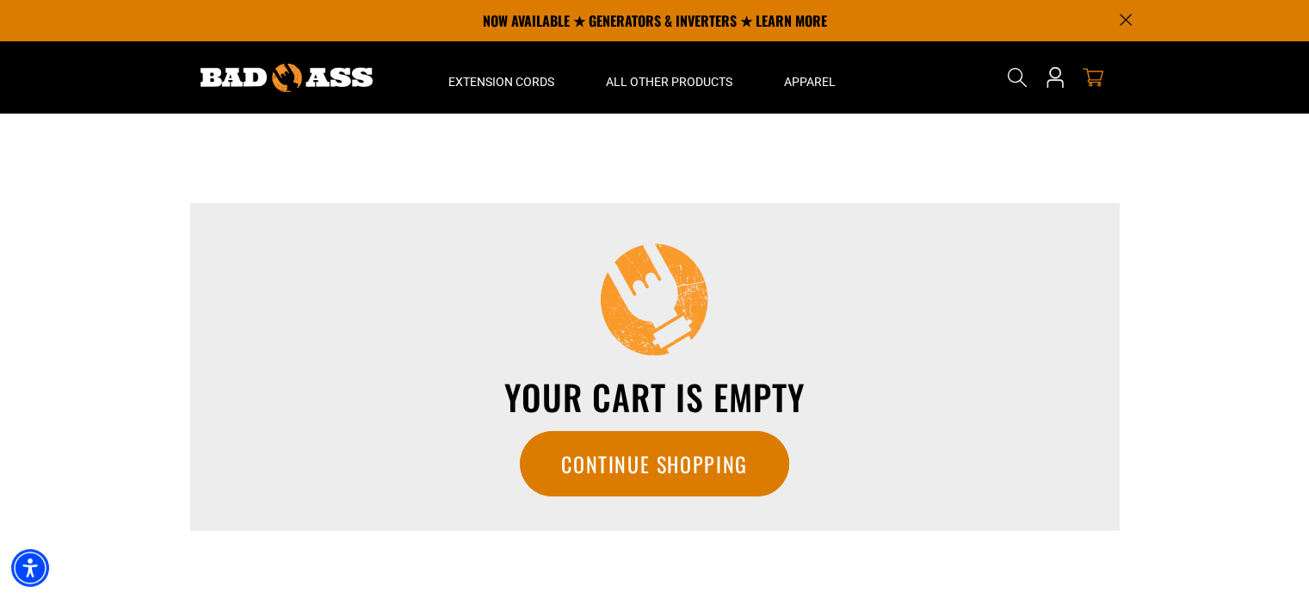
click at [1040, 77] on details-modal "Search" at bounding box center [1017, 77] width 48 height 60
click at [1048, 78] on icon "Open this option" at bounding box center [1055, 77] width 22 height 22
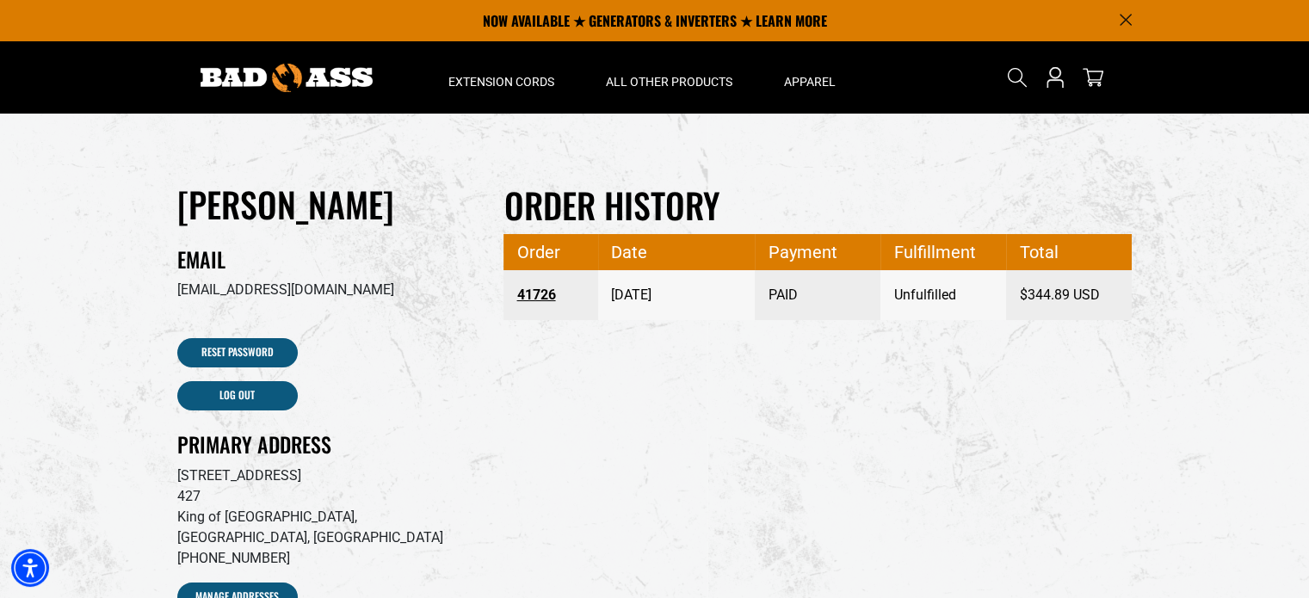
click at [539, 291] on link "41726" at bounding box center [550, 295] width 69 height 31
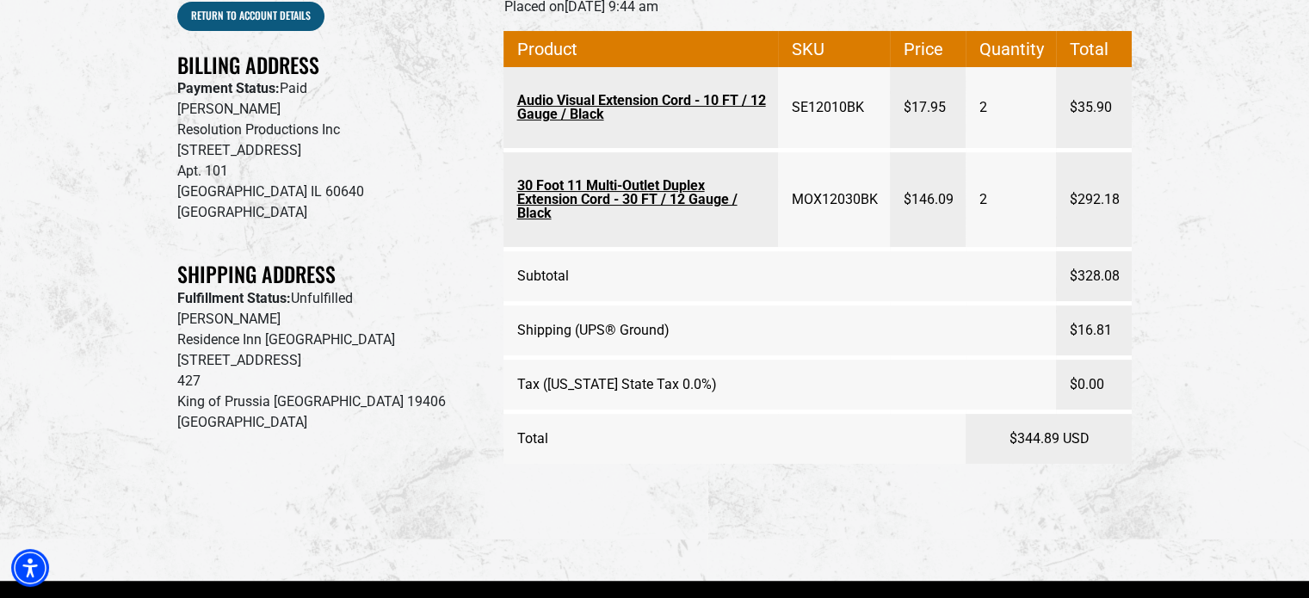
scroll to position [239, 0]
